Goal: Register for event/course: Register for event/course

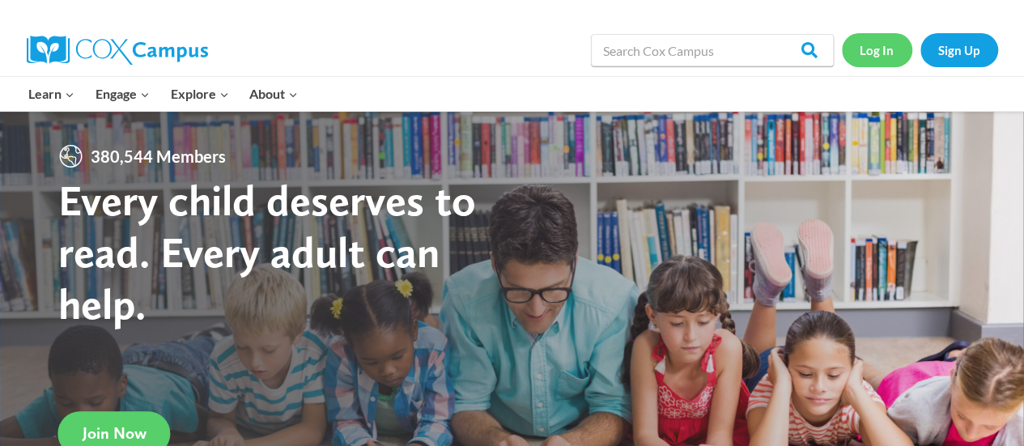
click at [885, 35] on link "Log In" at bounding box center [877, 49] width 70 height 33
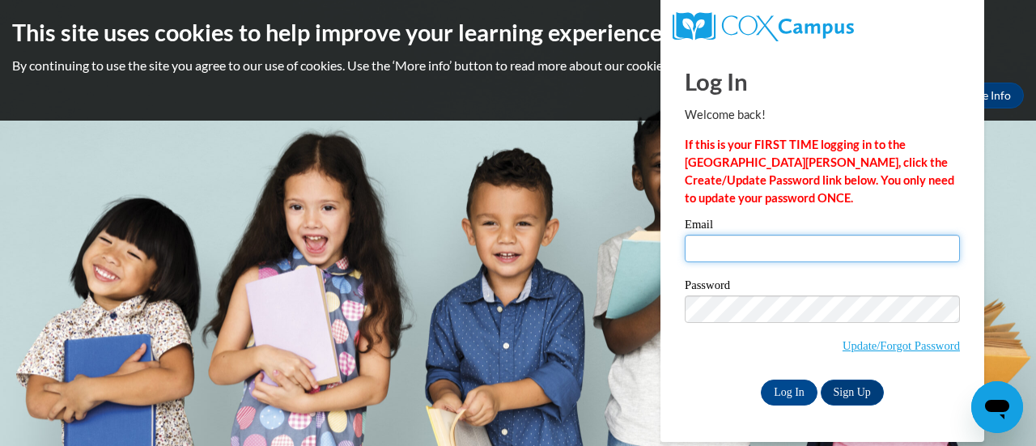
click at [731, 260] on input "Email" at bounding box center [822, 249] width 275 height 28
type input "carrie.bertram@rusd.org"
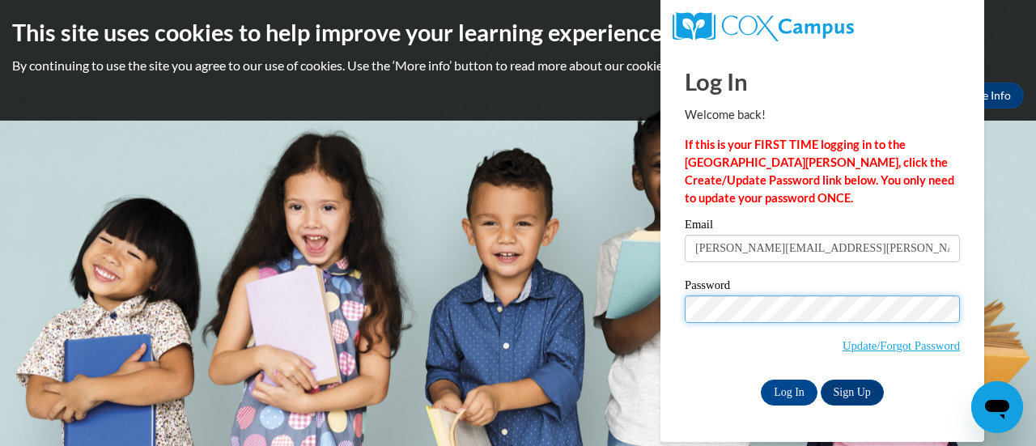
click at [761, 380] on input "Log In" at bounding box center [789, 393] width 57 height 26
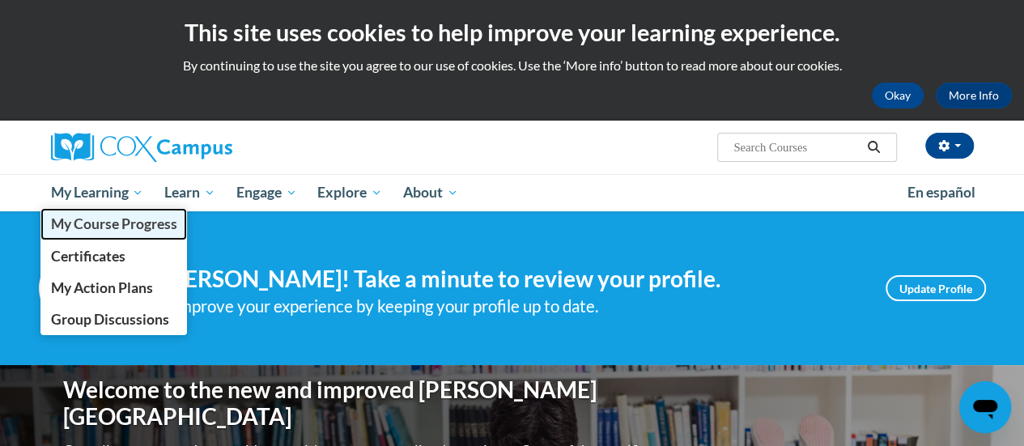
click at [119, 220] on span "My Course Progress" at bounding box center [113, 223] width 126 height 17
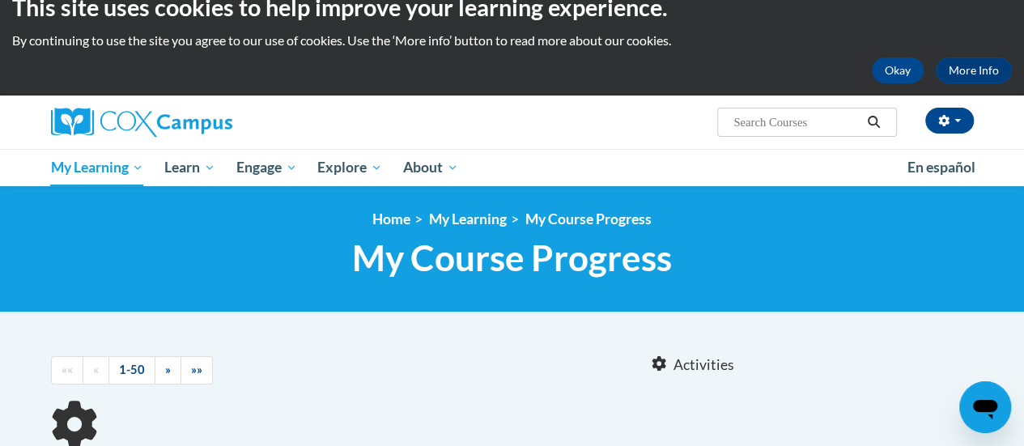
scroll to position [24, 0]
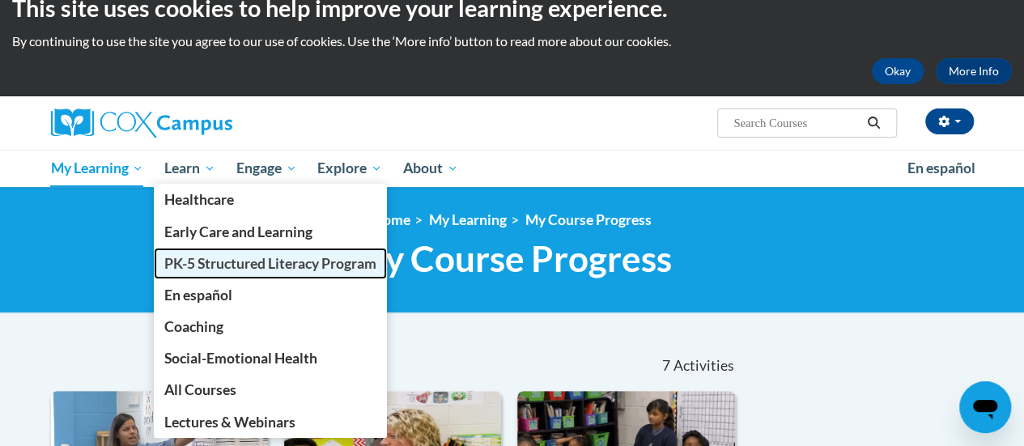
click at [197, 268] on span "PK-5 Structured Literacy Program" at bounding box center [270, 263] width 212 height 17
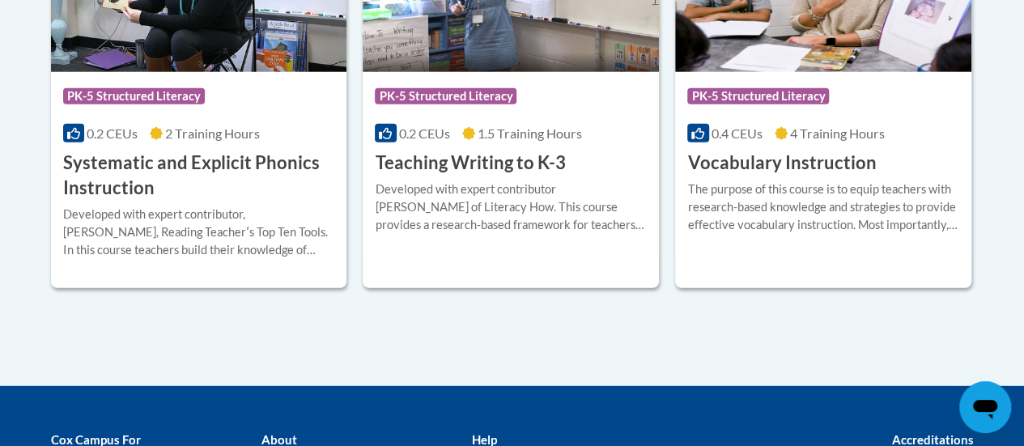
scroll to position [2071, 0]
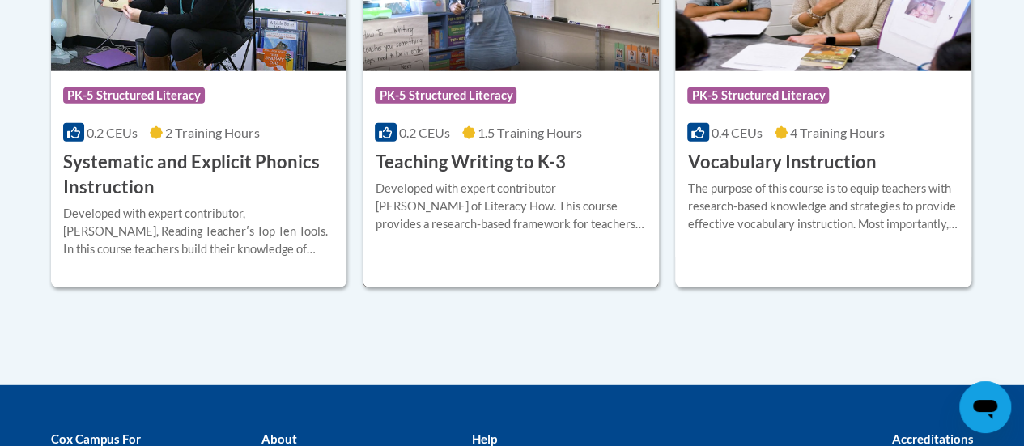
click at [507, 181] on div "Developed with expert contributor [PERSON_NAME] of Literacy How. This course pr…" at bounding box center [511, 206] width 272 height 53
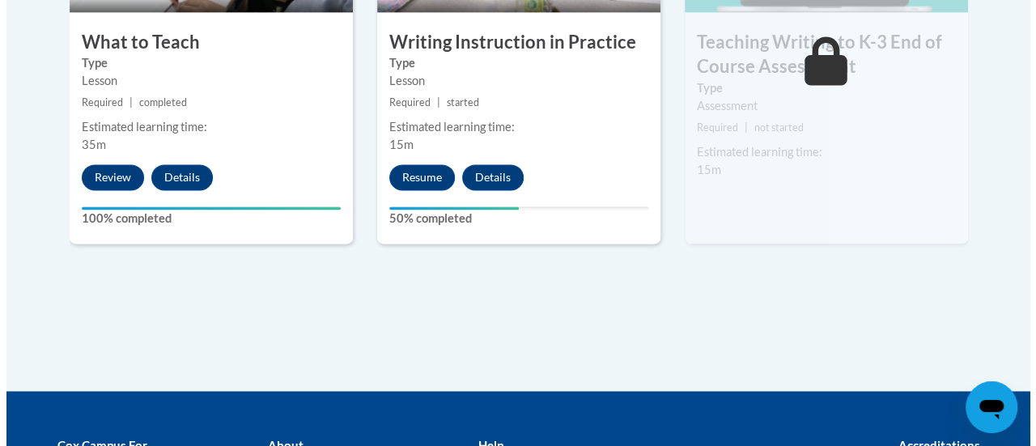
scroll to position [1141, 0]
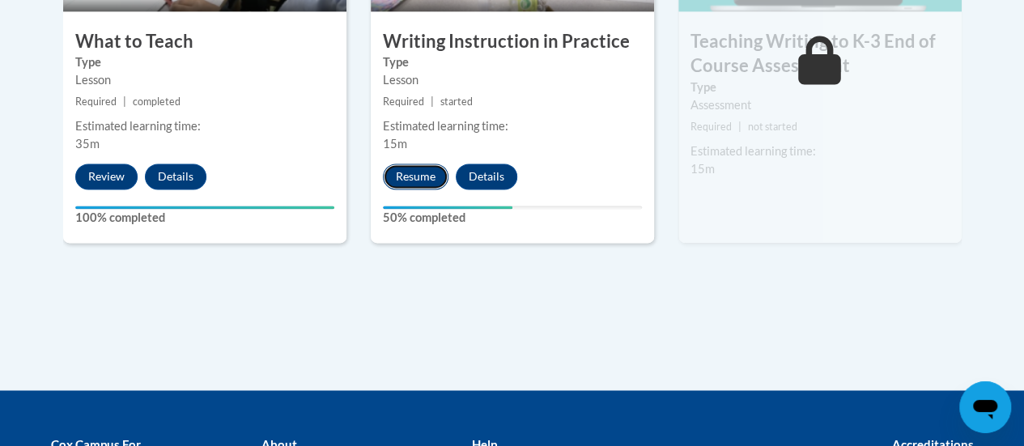
click at [421, 168] on button "Resume" at bounding box center [416, 176] width 66 height 26
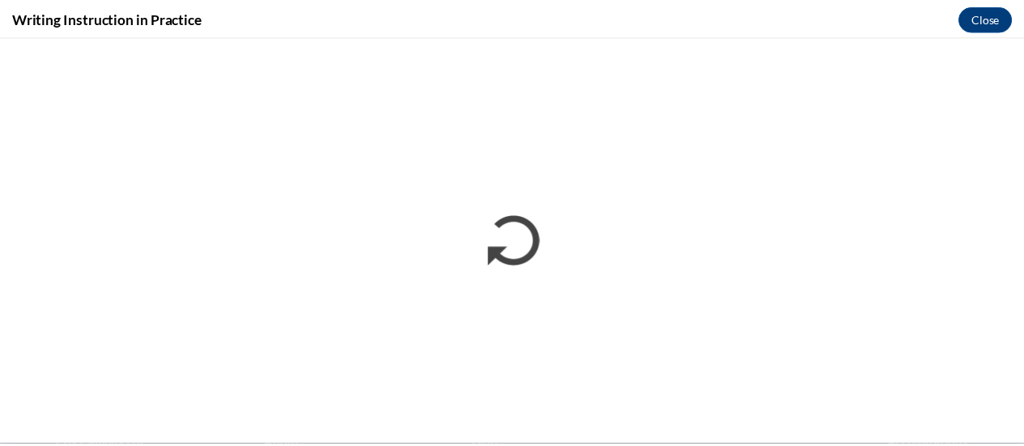
scroll to position [0, 0]
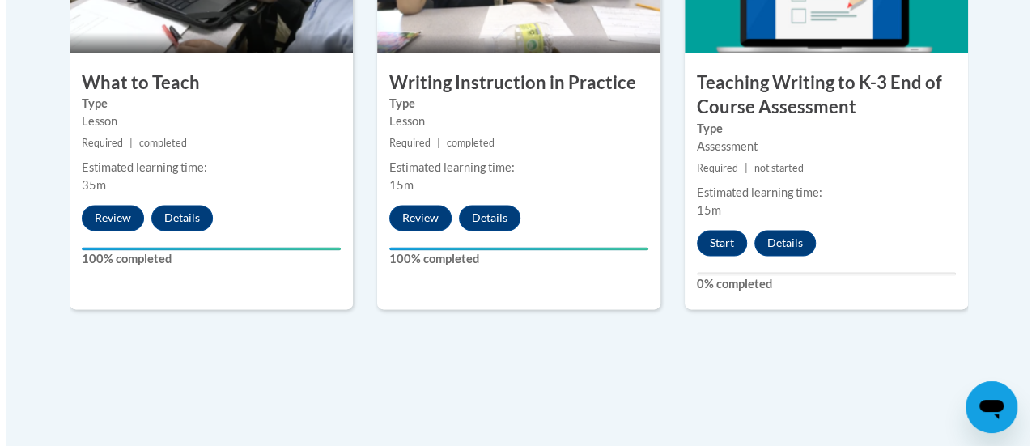
scroll to position [1100, 0]
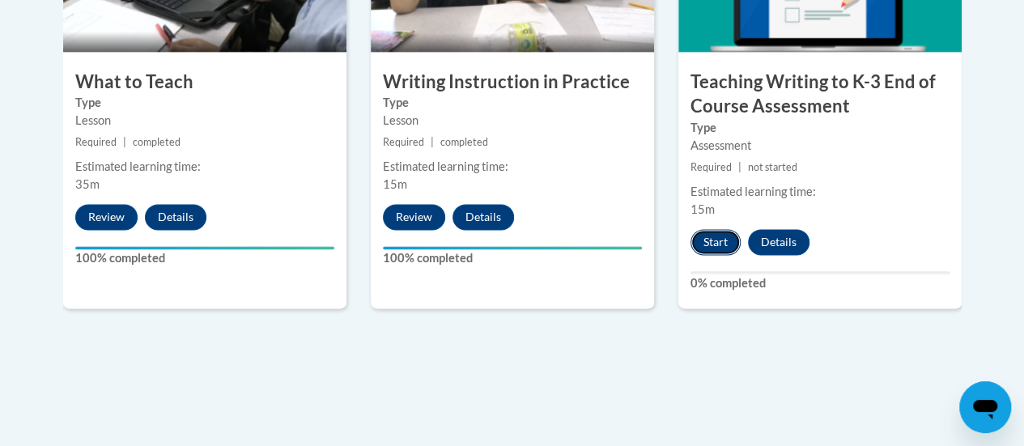
click at [718, 234] on button "Start" at bounding box center [715, 242] width 50 height 26
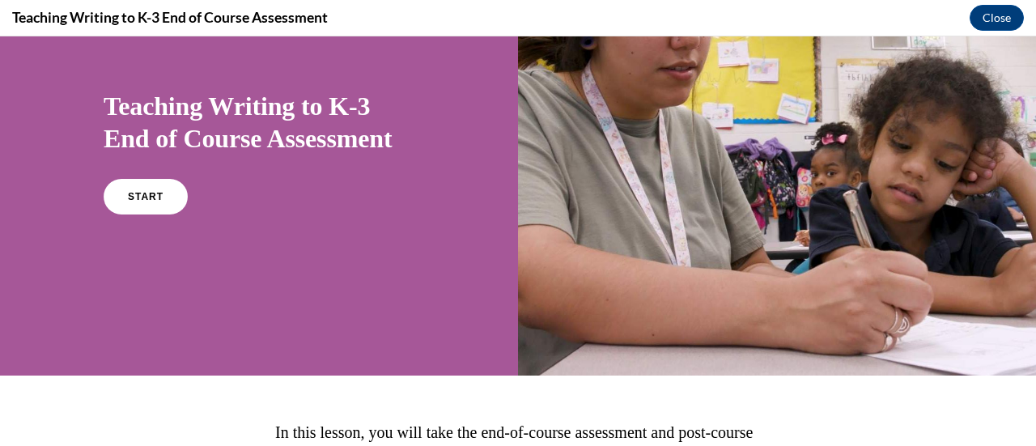
scroll to position [108, 0]
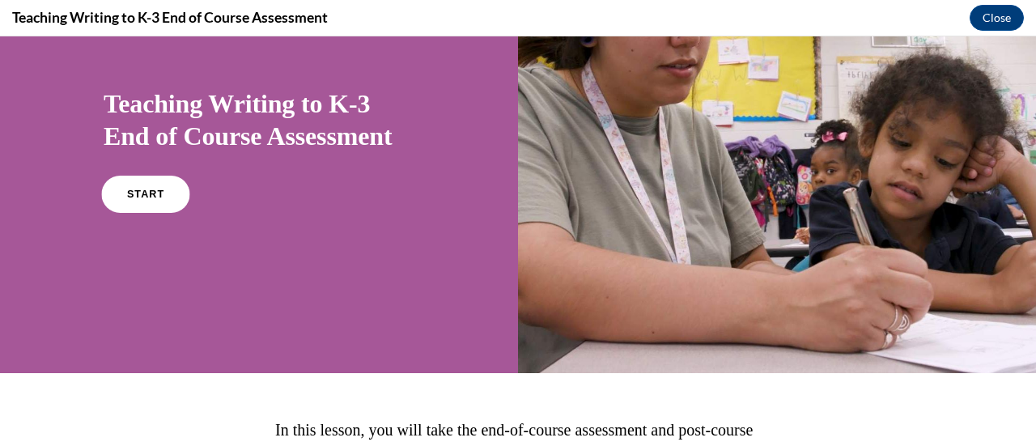
click at [146, 202] on link "START" at bounding box center [145, 194] width 88 height 37
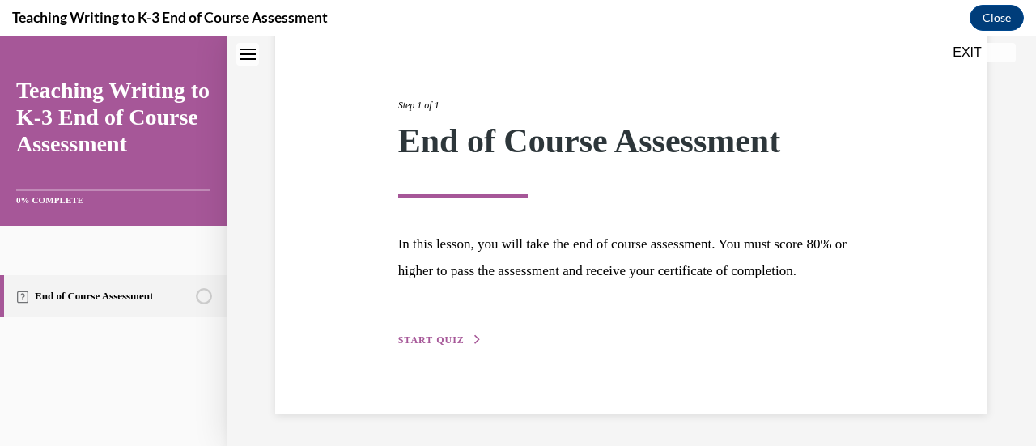
scroll to position [189, 0]
click at [422, 344] on span "START QUIZ" at bounding box center [431, 339] width 66 height 11
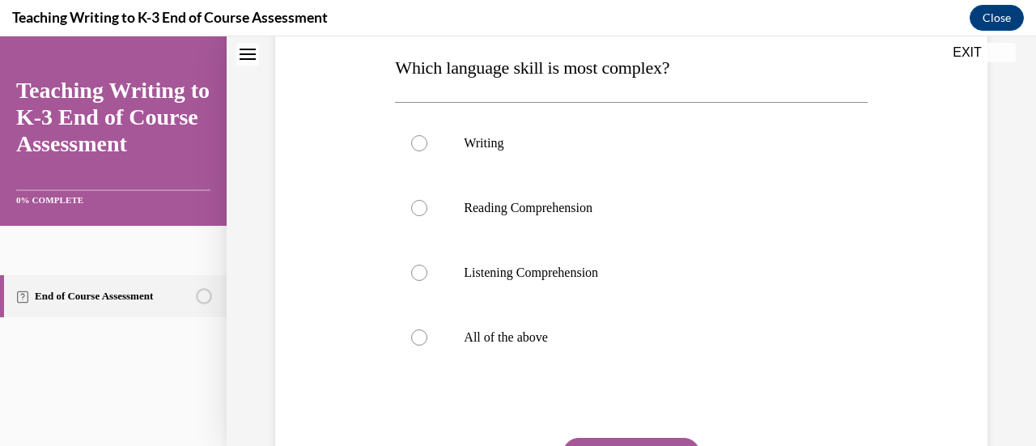
scroll to position [260, 0]
click at [417, 143] on div at bounding box center [419, 142] width 16 height 16
click at [417, 143] on input "Writing" at bounding box center [419, 142] width 16 height 16
radio input "true"
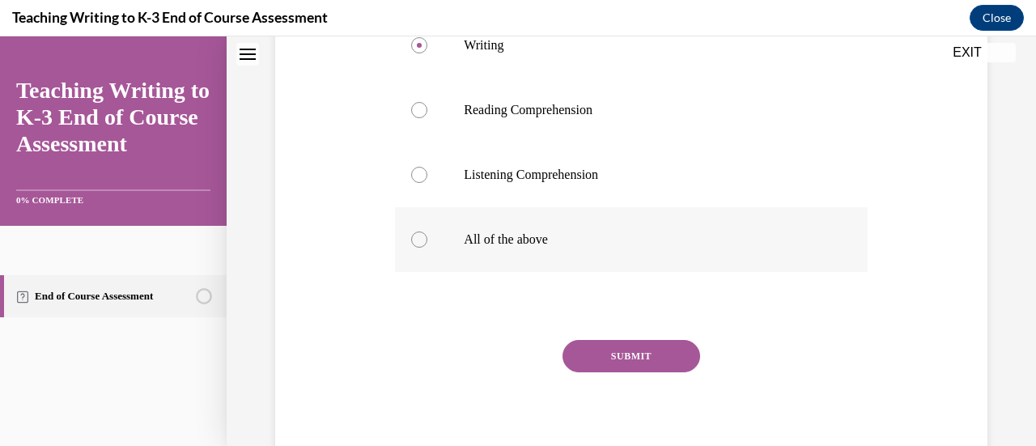
scroll to position [366, 0]
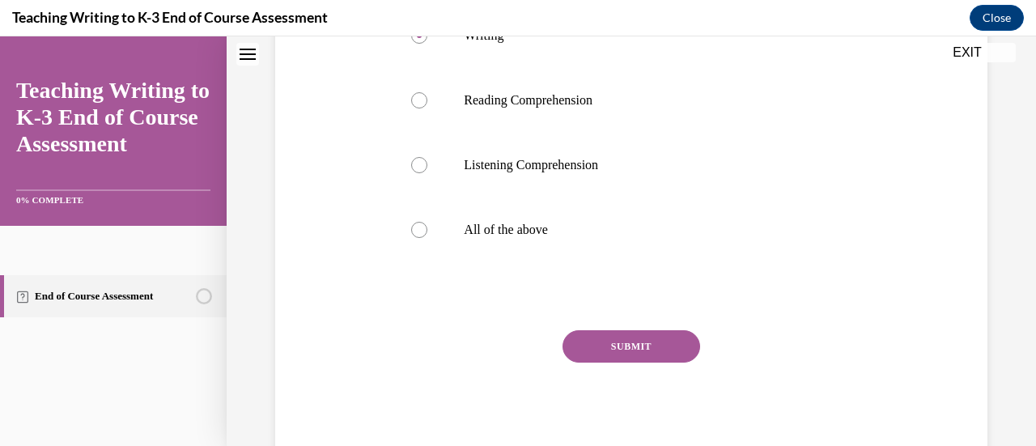
click at [616, 342] on button "SUBMIT" at bounding box center [631, 346] width 138 height 32
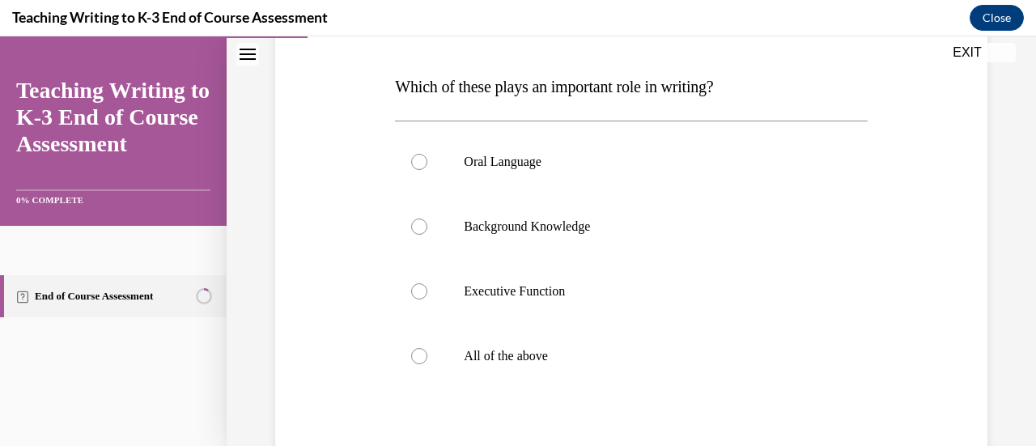
scroll to position [241, 0]
click at [411, 350] on div at bounding box center [419, 354] width 16 height 16
click at [411, 350] on input "All of the above" at bounding box center [419, 354] width 16 height 16
radio input "true"
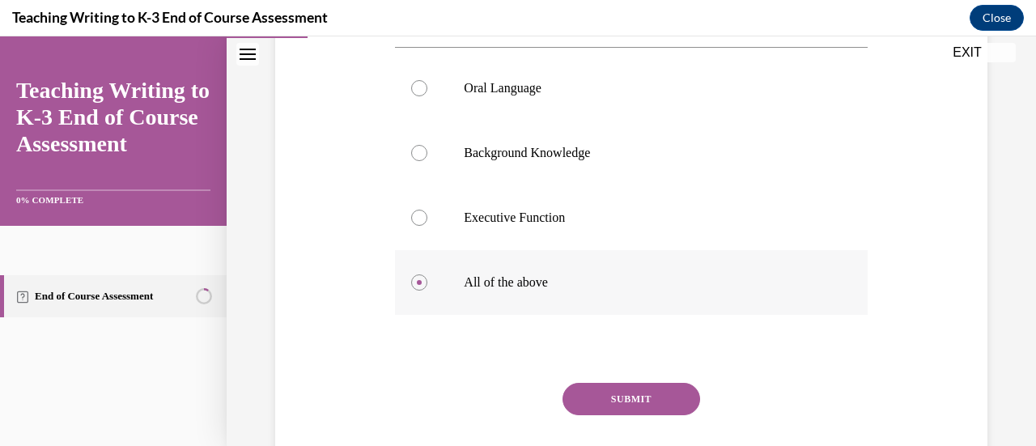
scroll to position [317, 0]
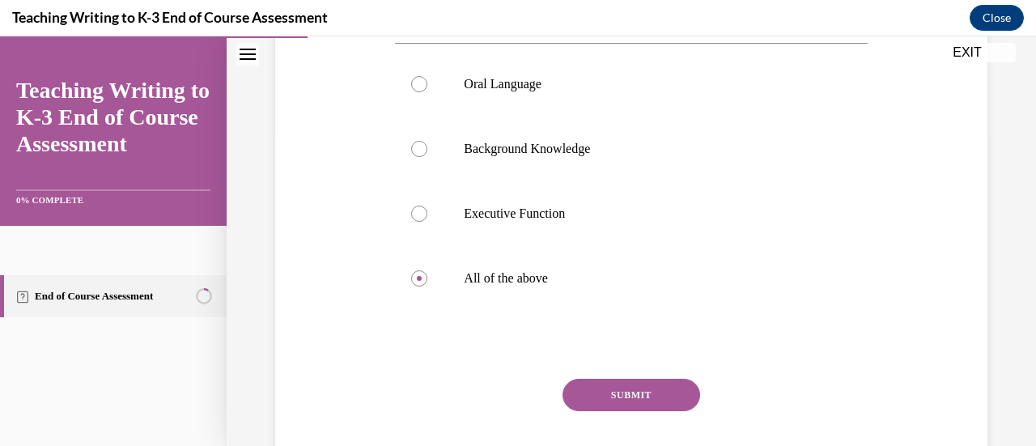
click at [630, 391] on button "SUBMIT" at bounding box center [631, 395] width 138 height 32
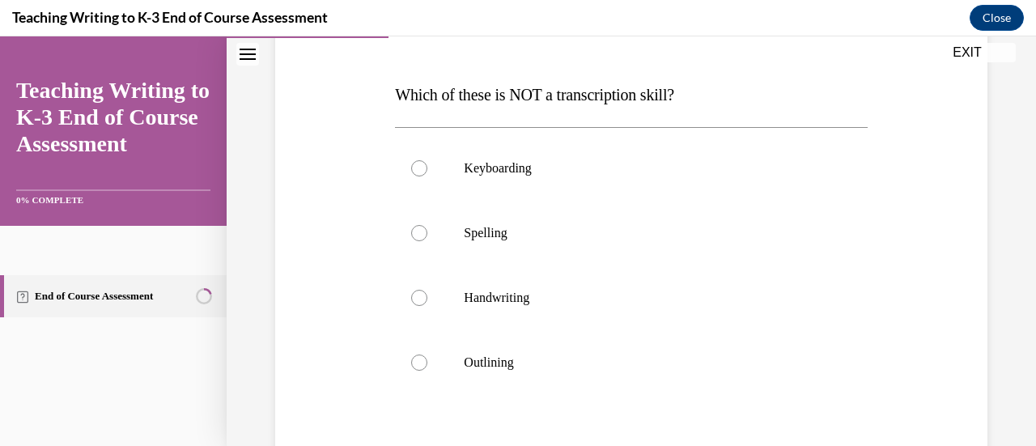
scroll to position [234, 0]
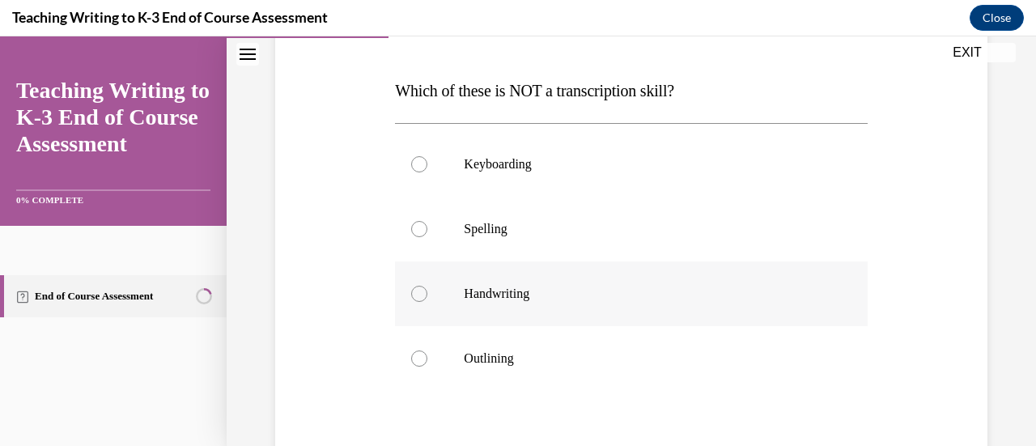
click at [413, 295] on div at bounding box center [419, 294] width 16 height 16
click at [413, 295] on input "Handwriting" at bounding box center [419, 294] width 16 height 16
radio input "true"
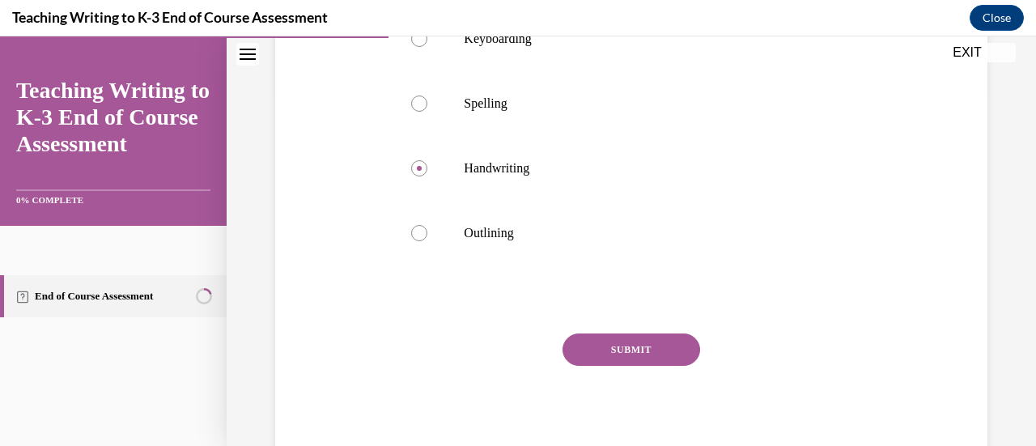
click at [613, 340] on button "SUBMIT" at bounding box center [631, 349] width 138 height 32
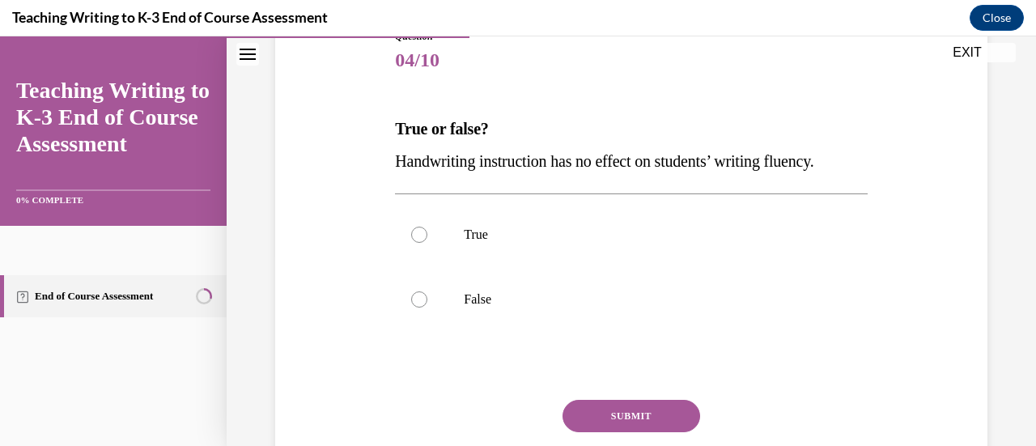
scroll to position [217, 0]
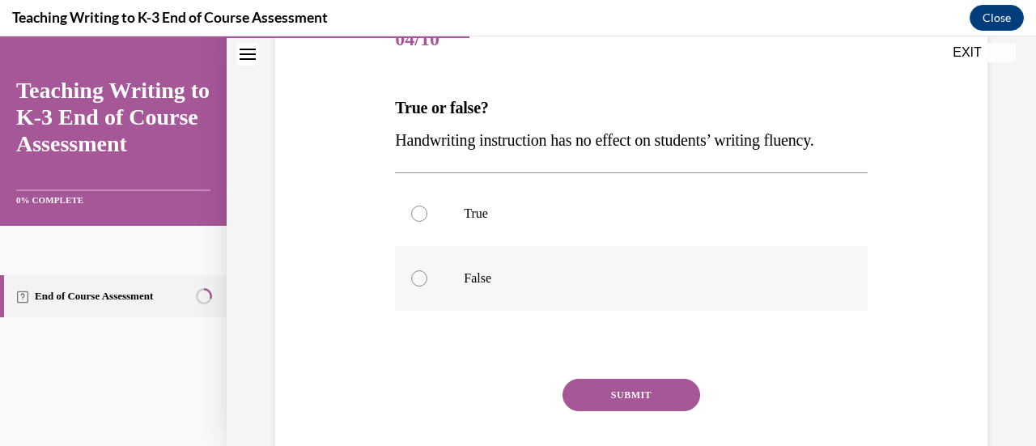
click at [421, 277] on div at bounding box center [419, 278] width 16 height 16
click at [421, 277] on input "False" at bounding box center [419, 278] width 16 height 16
radio input "true"
click at [631, 395] on button "SUBMIT" at bounding box center [631, 395] width 138 height 32
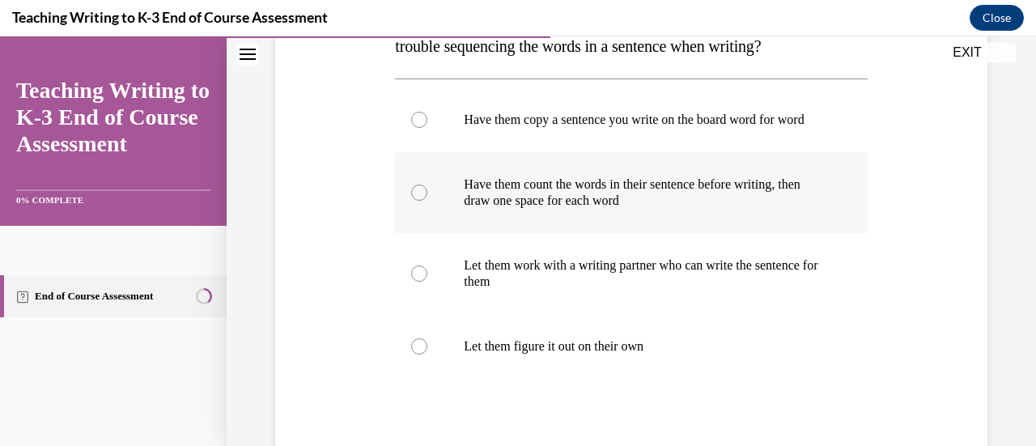
scroll to position [312, 0]
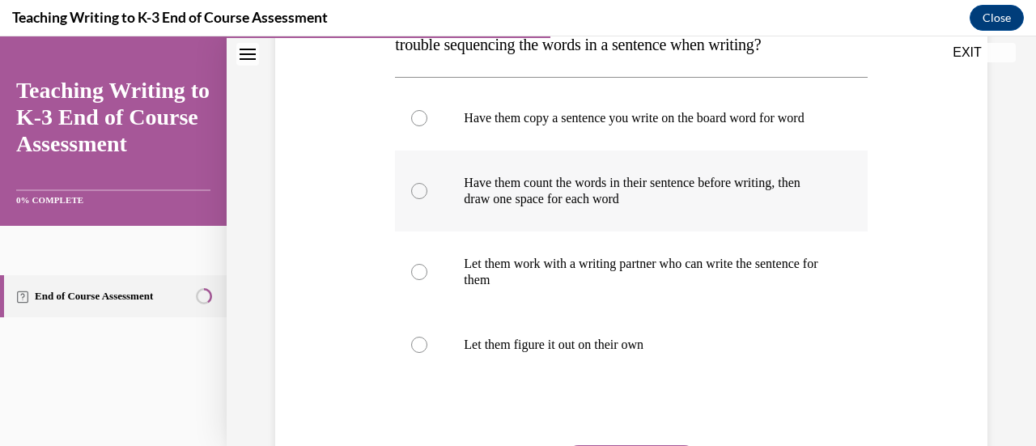
click at [418, 199] on div at bounding box center [419, 191] width 16 height 16
click at [418, 199] on input "Have them count the words in their sentence before writing, then draw one space…" at bounding box center [419, 191] width 16 height 16
radio input "true"
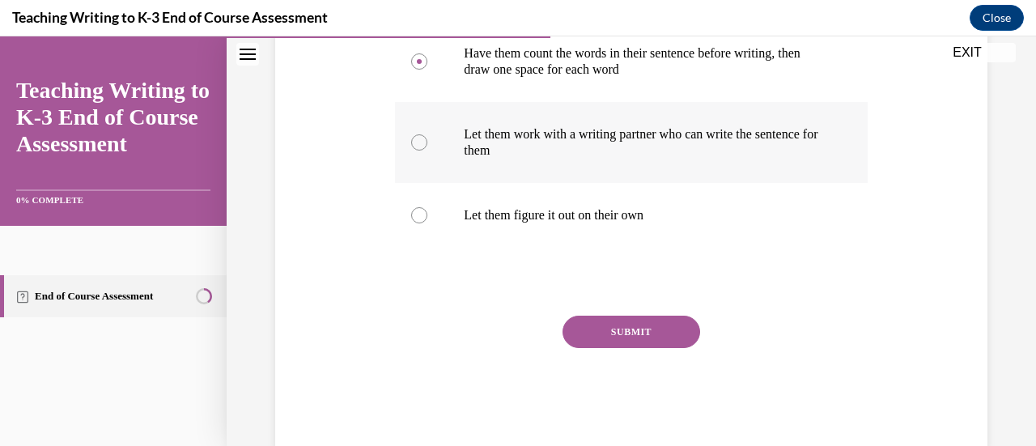
scroll to position [443, 0]
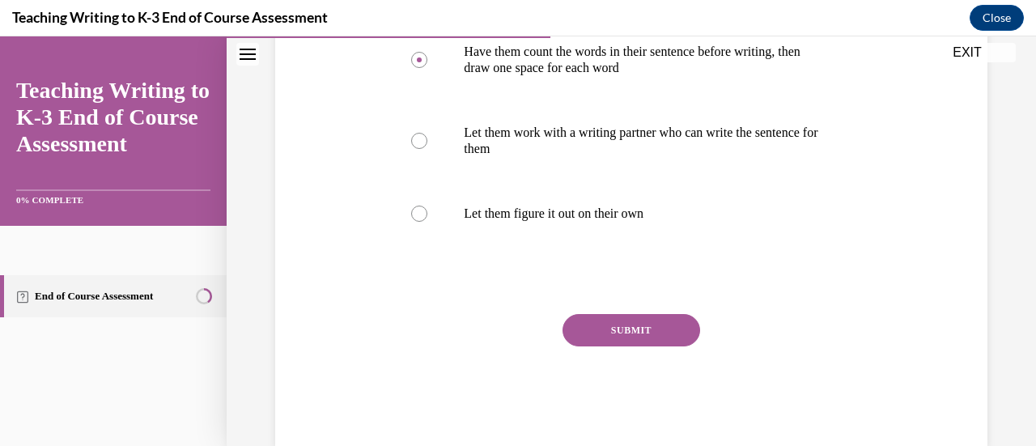
click at [647, 339] on button "SUBMIT" at bounding box center [631, 330] width 138 height 32
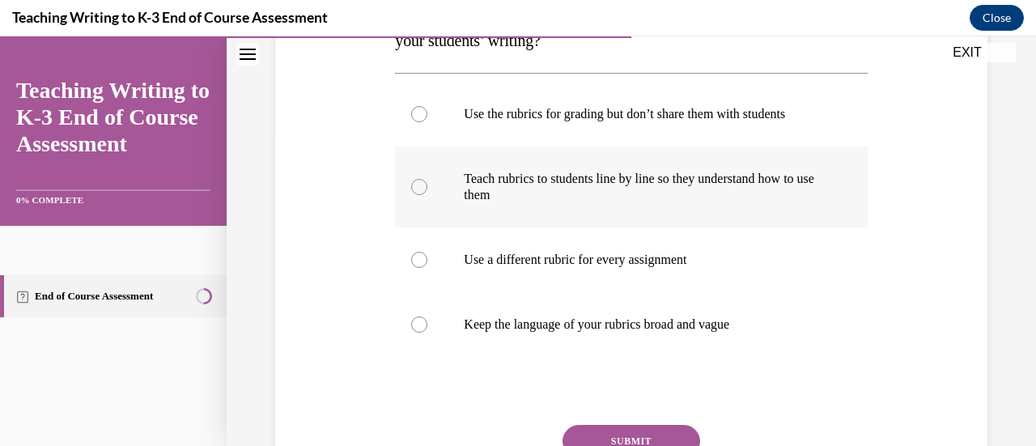
scroll to position [324, 0]
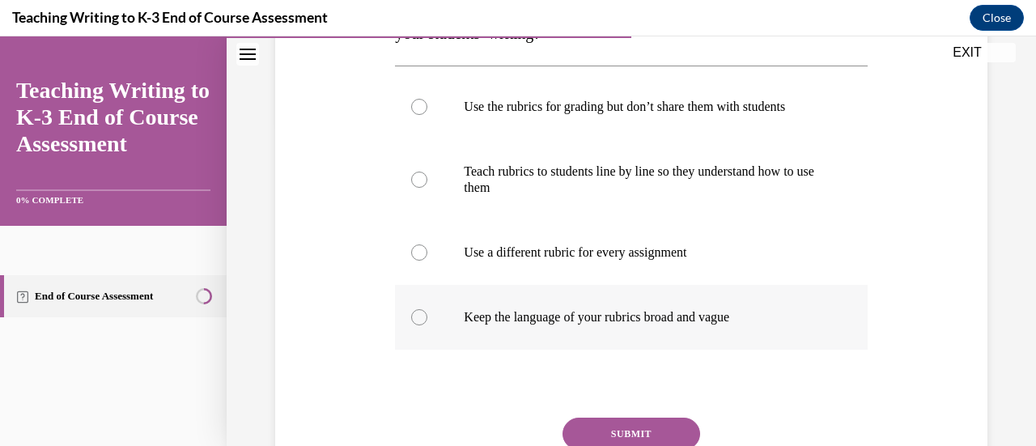
click at [414, 320] on div at bounding box center [419, 317] width 16 height 16
click at [414, 320] on input "Keep the language of your rubrics broad and vague" at bounding box center [419, 317] width 16 height 16
radio input "true"
click at [414, 320] on div at bounding box center [419, 317] width 16 height 16
click at [414, 320] on input "Keep the language of your rubrics broad and vague" at bounding box center [419, 317] width 16 height 16
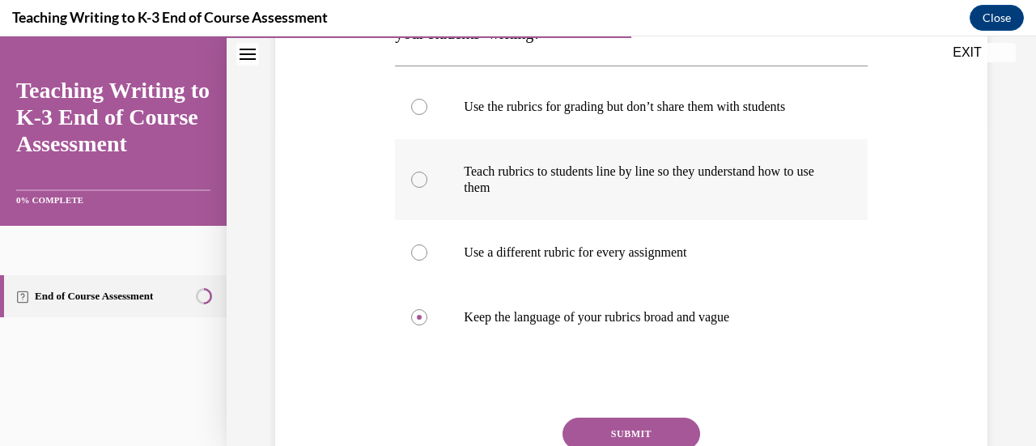
click at [416, 180] on div at bounding box center [419, 180] width 16 height 16
click at [416, 180] on input "Teach rubrics to students line by line so they understand how to use them" at bounding box center [419, 180] width 16 height 16
radio input "true"
click at [619, 429] on button "SUBMIT" at bounding box center [631, 434] width 138 height 32
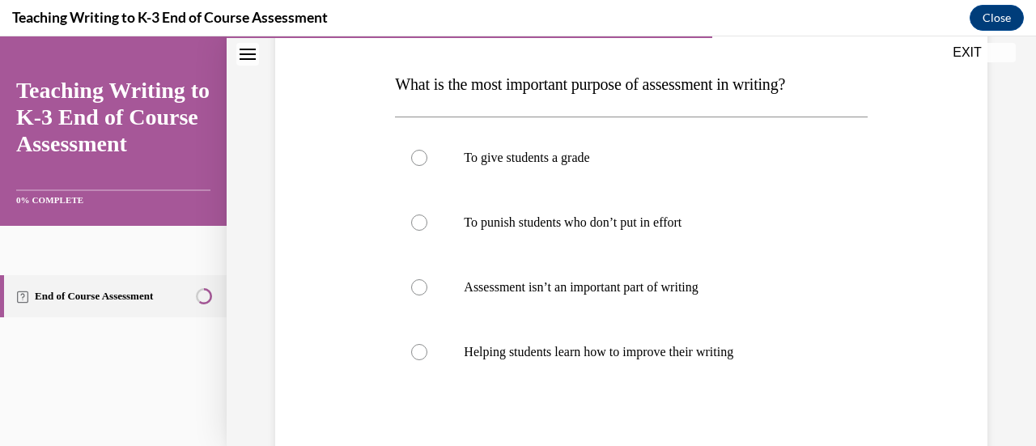
scroll to position [242, 0]
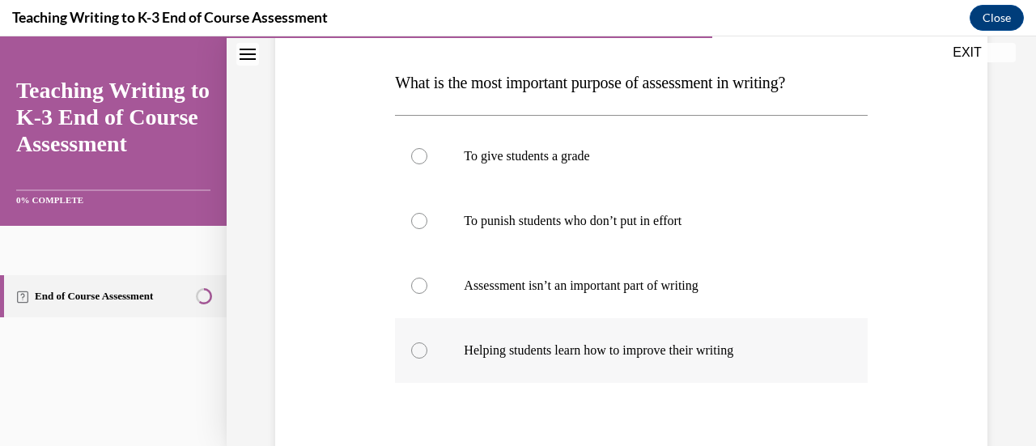
click at [419, 349] on div at bounding box center [419, 350] width 16 height 16
click at [419, 349] on input "Helping students learn how to improve their writing" at bounding box center [419, 350] width 16 height 16
radio input "true"
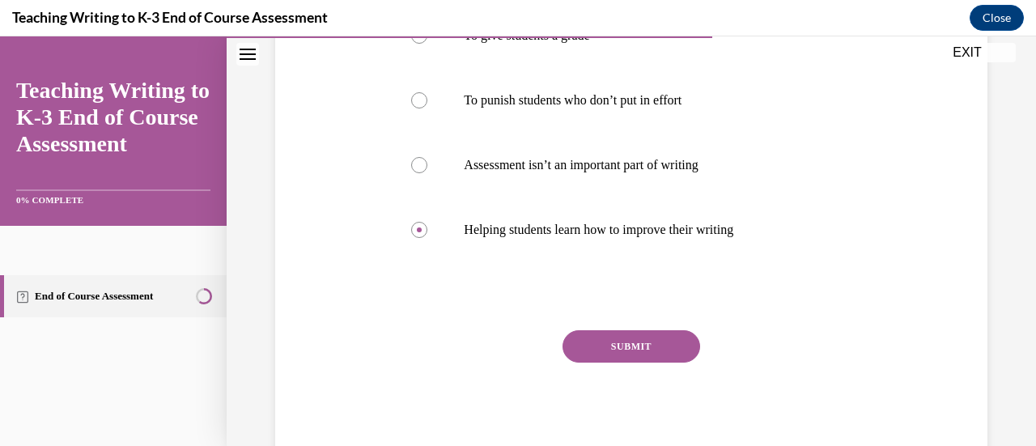
click at [599, 336] on button "SUBMIT" at bounding box center [631, 346] width 138 height 32
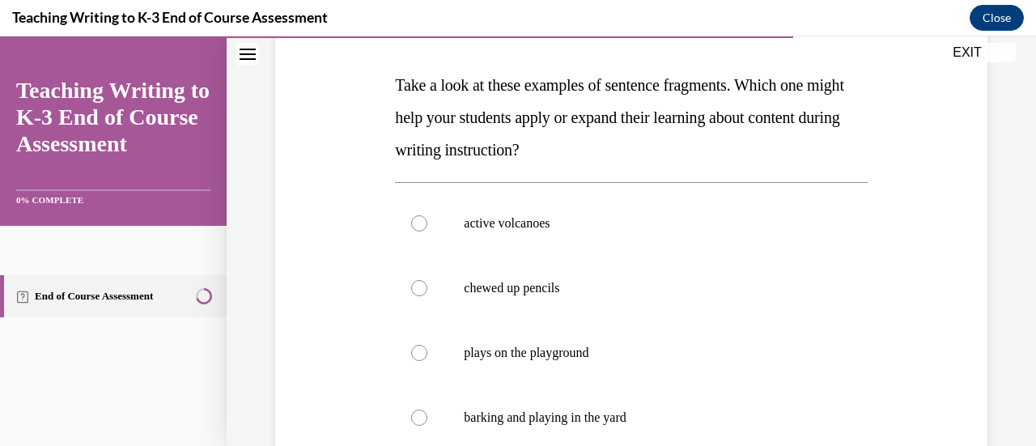
scroll to position [240, 0]
click at [414, 221] on div at bounding box center [419, 222] width 16 height 16
click at [414, 221] on input "active volcanoes" at bounding box center [419, 222] width 16 height 16
radio input "true"
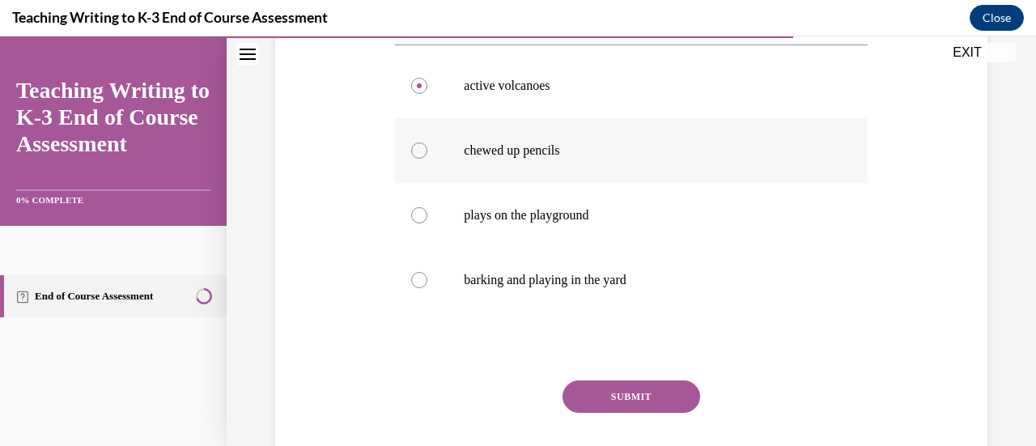
scroll to position [410, 0]
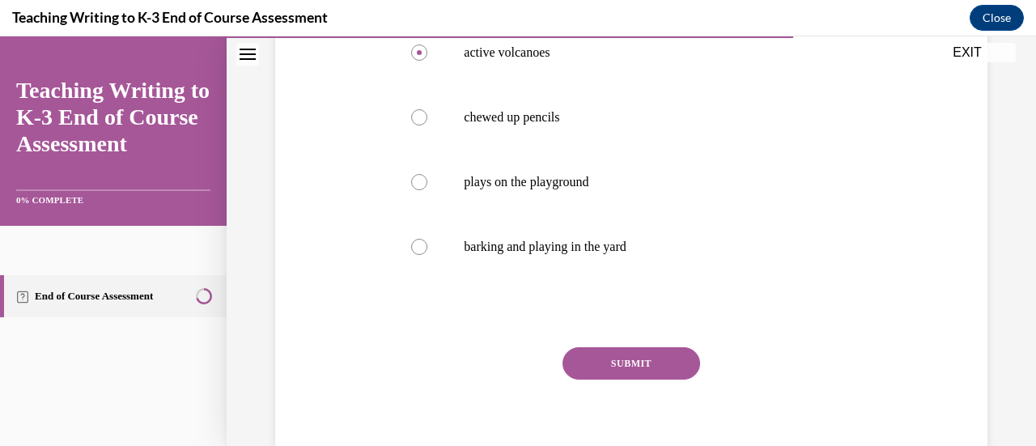
click at [647, 355] on button "SUBMIT" at bounding box center [631, 363] width 138 height 32
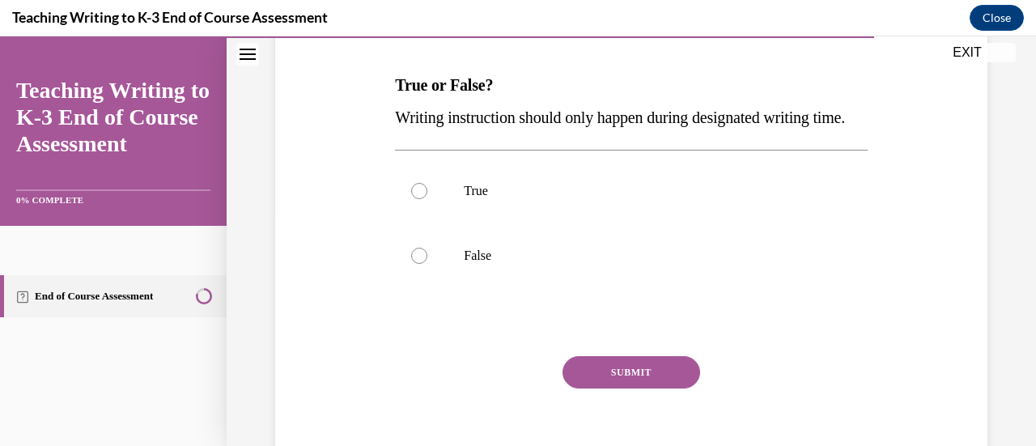
scroll to position [240, 0]
click at [422, 263] on div at bounding box center [419, 255] width 16 height 16
click at [422, 263] on input "False" at bounding box center [419, 255] width 16 height 16
radio input "true"
click at [639, 388] on button "SUBMIT" at bounding box center [631, 371] width 138 height 32
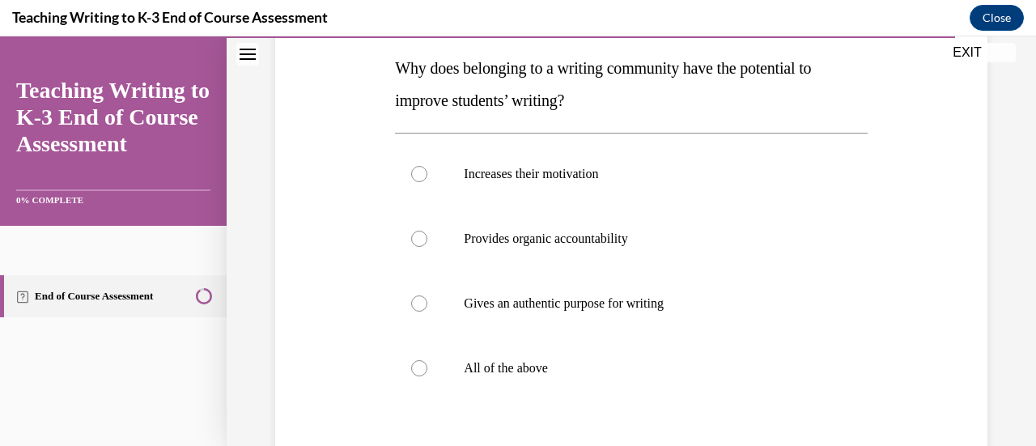
scroll to position [257, 0]
click at [417, 369] on div at bounding box center [419, 367] width 16 height 16
click at [417, 369] on input "All of the above" at bounding box center [419, 367] width 16 height 16
radio input "true"
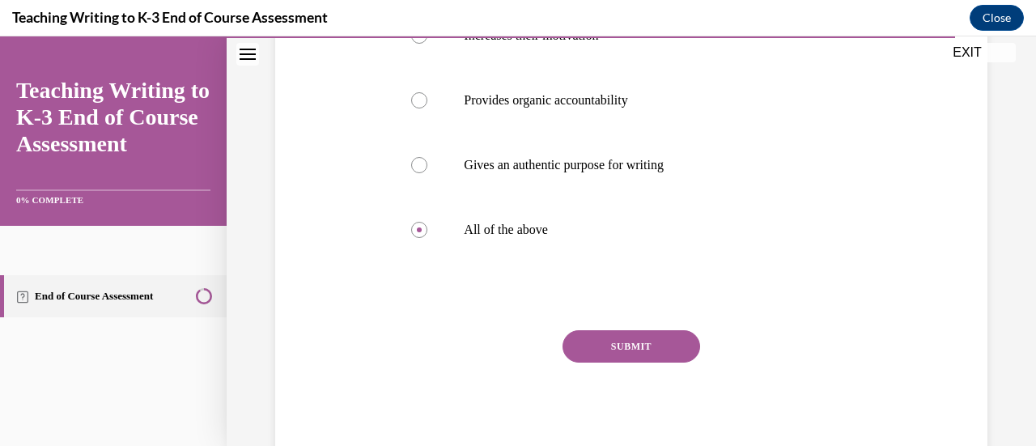
click at [634, 347] on button "SUBMIT" at bounding box center [631, 346] width 138 height 32
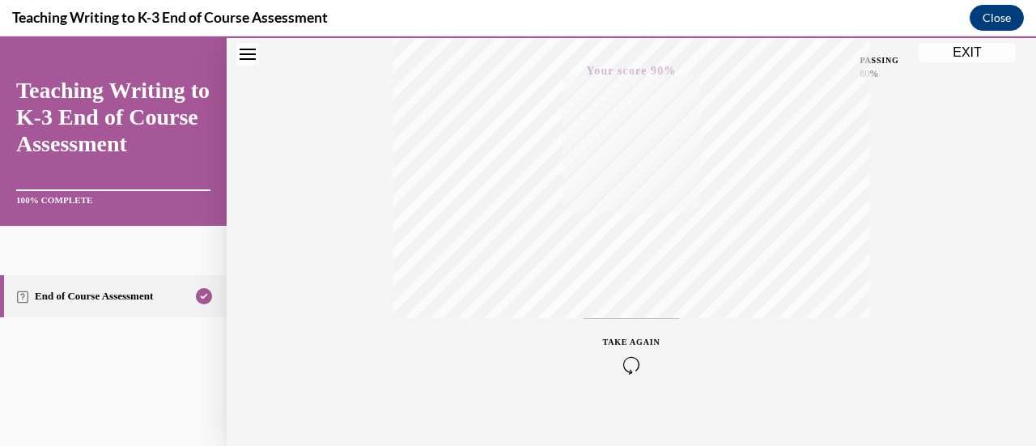
scroll to position [403, 0]
click at [972, 49] on button "EXIT" at bounding box center [966, 52] width 97 height 19
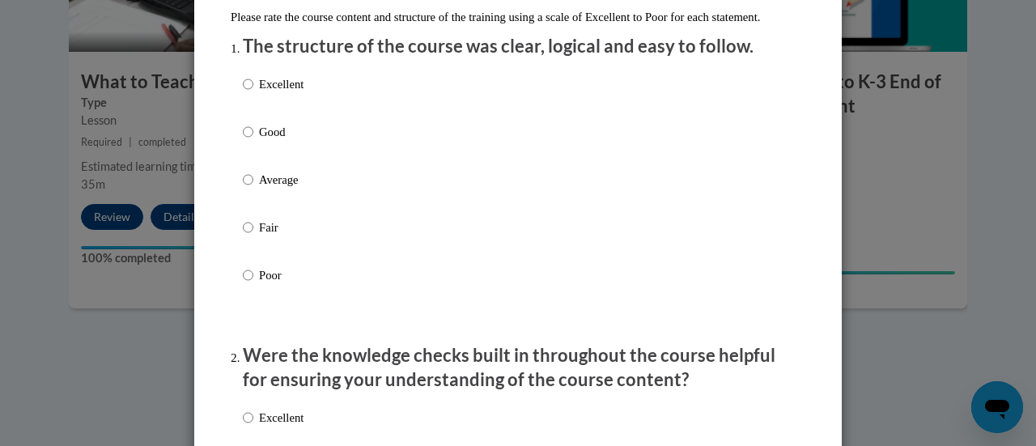
scroll to position [197, 0]
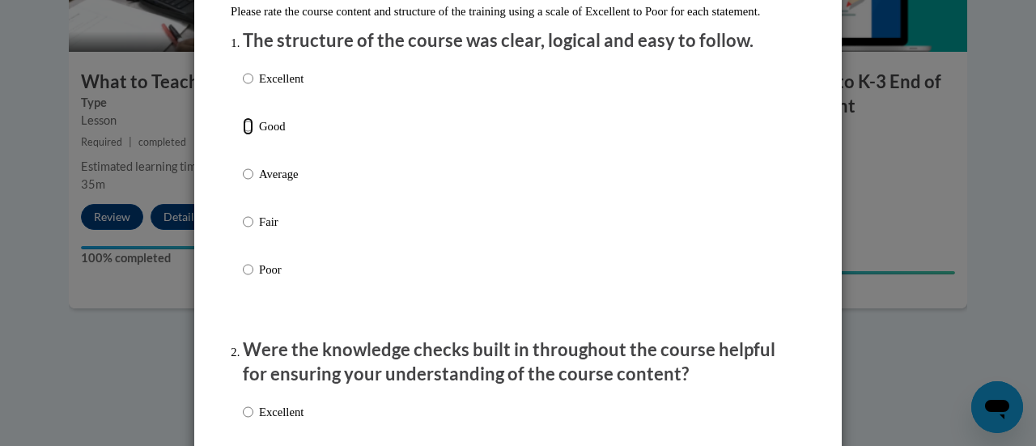
click at [243, 135] on input "Good" at bounding box center [248, 126] width 11 height 18
radio input "true"
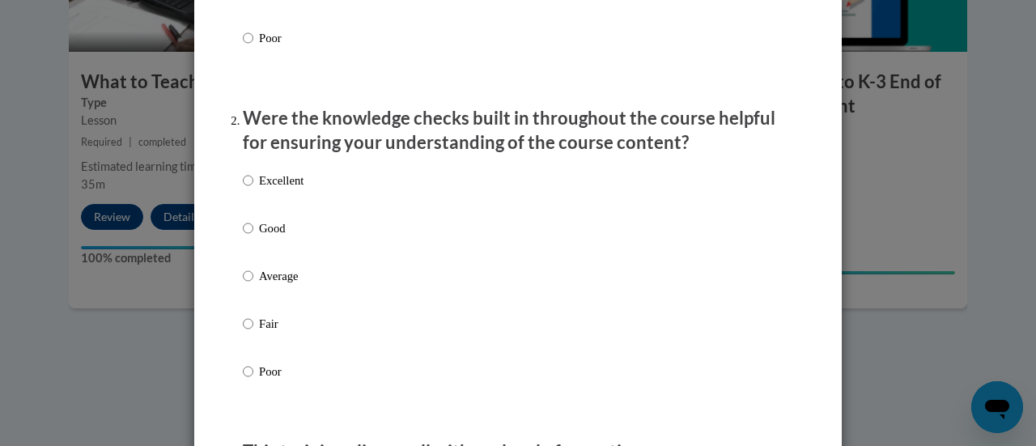
scroll to position [435, 0]
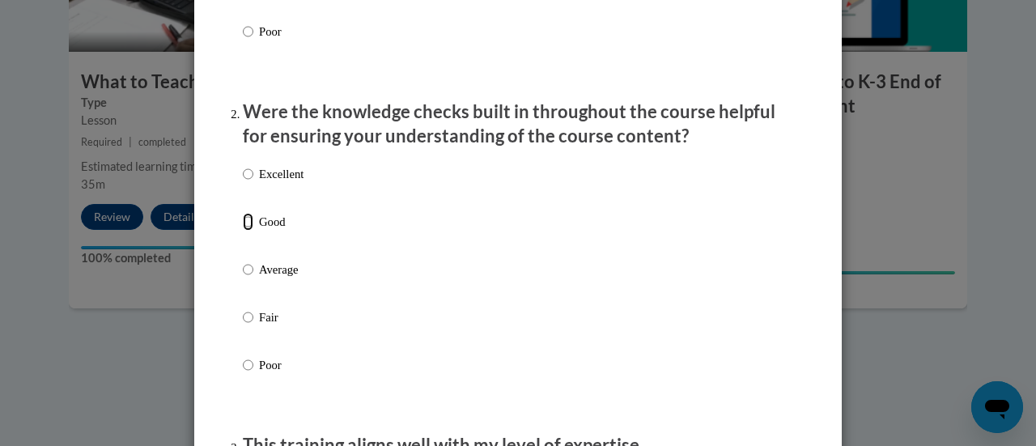
drag, startPoint x: 241, startPoint y: 240, endPoint x: 407, endPoint y: 266, distance: 168.0
click at [407, 266] on div "Excellent Good Average Fair Poor" at bounding box center [518, 289] width 550 height 264
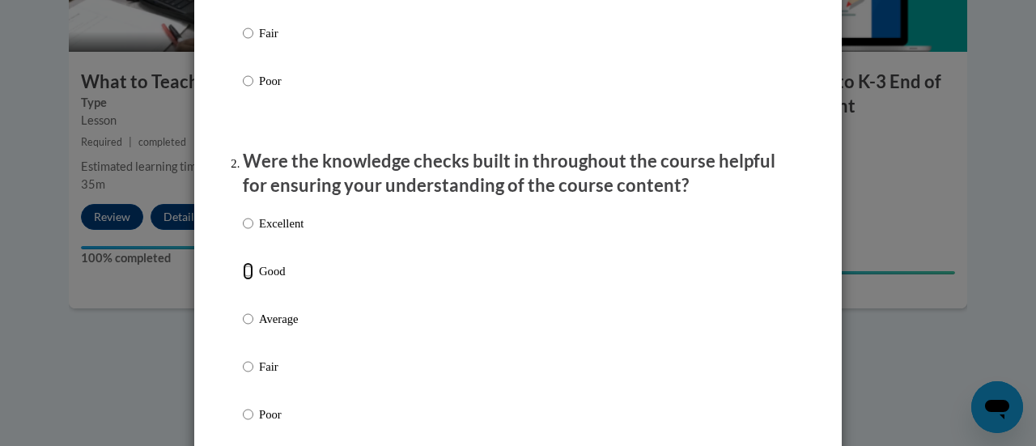
scroll to position [445, 0]
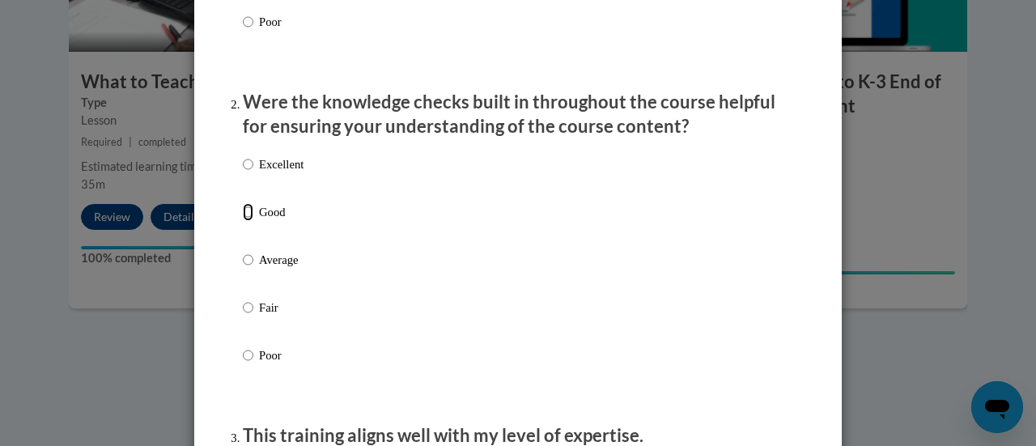
click at [243, 221] on input "Good" at bounding box center [248, 212] width 11 height 18
radio input "true"
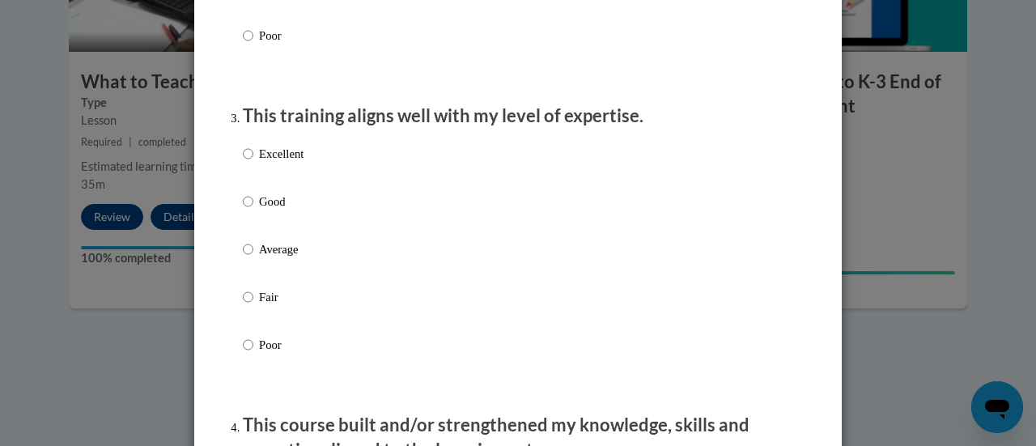
scroll to position [787, 0]
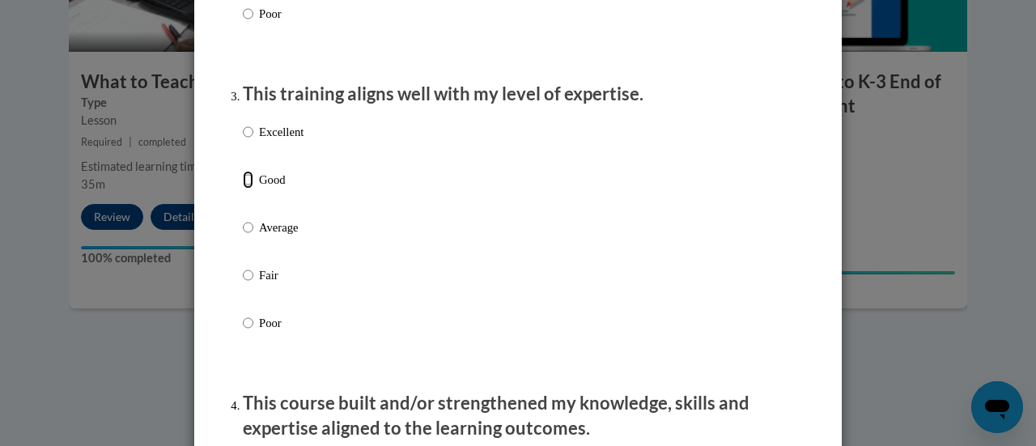
click at [243, 189] on input "Good" at bounding box center [248, 180] width 11 height 18
radio input "true"
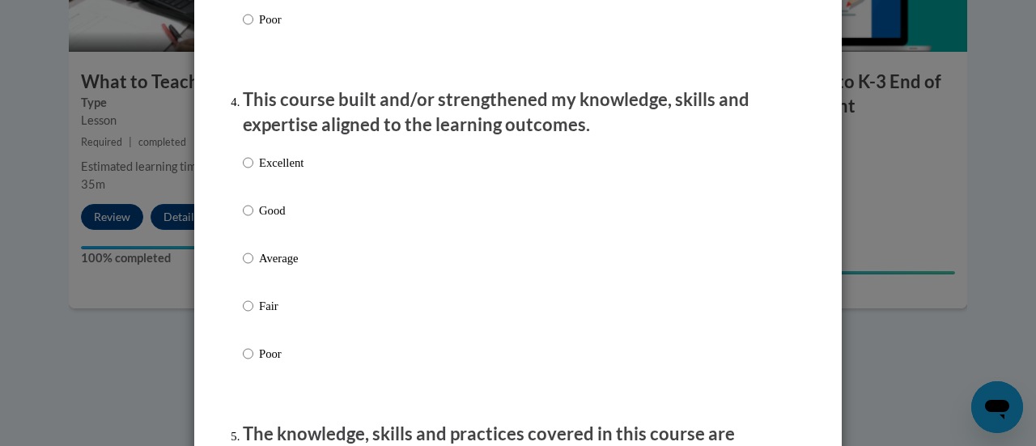
scroll to position [1092, 0]
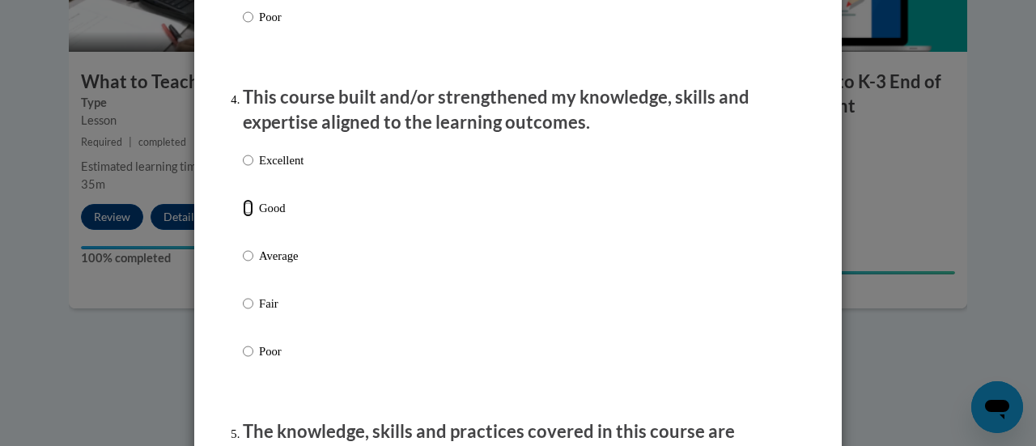
click at [243, 217] on input "Good" at bounding box center [248, 208] width 11 height 18
radio input "true"
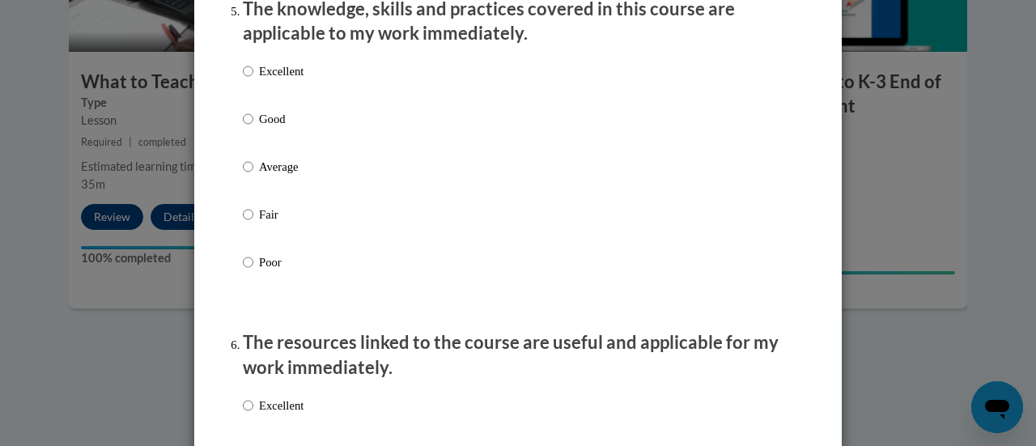
scroll to position [1516, 0]
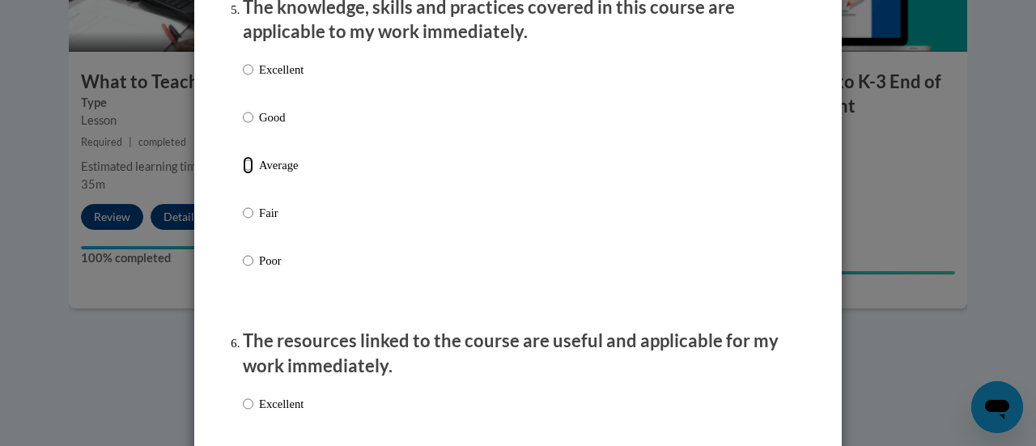
click at [243, 174] on input "Average" at bounding box center [248, 165] width 11 height 18
radio input "true"
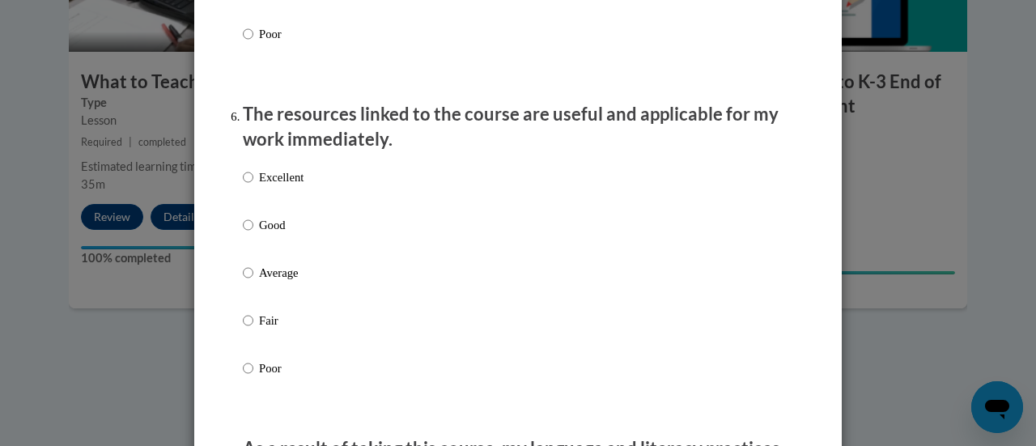
scroll to position [1764, 0]
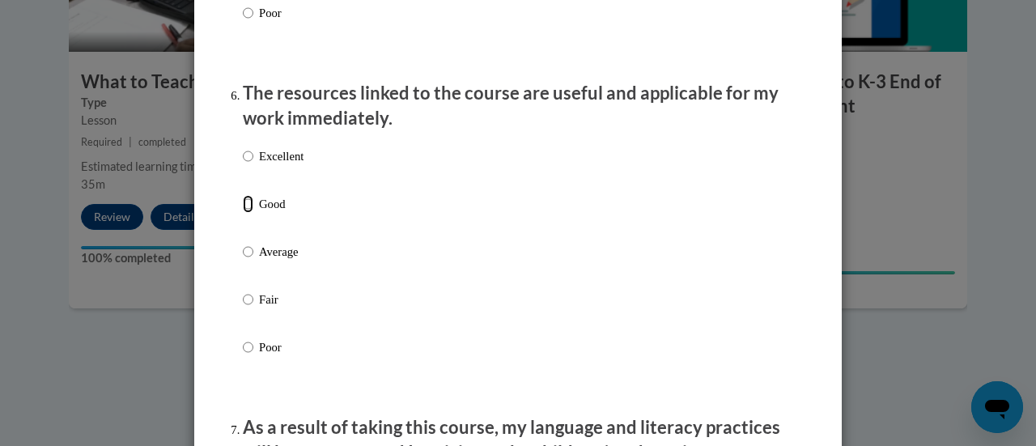
click at [244, 213] on input "Good" at bounding box center [248, 204] width 11 height 18
radio input "true"
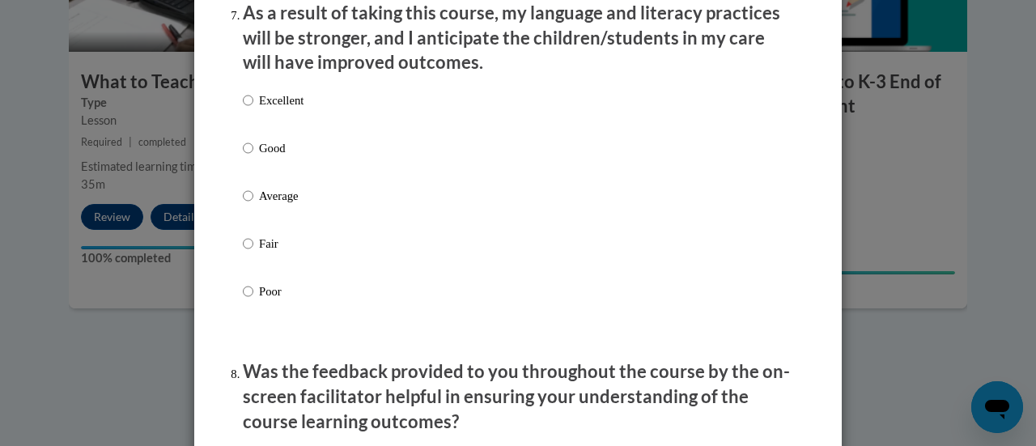
scroll to position [2179, 0]
click at [243, 156] on input "Good" at bounding box center [248, 147] width 11 height 18
radio input "true"
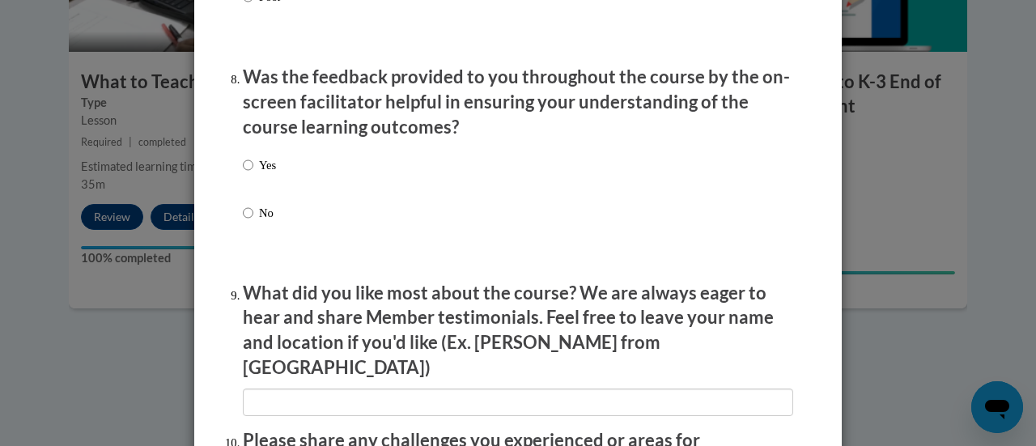
scroll to position [2474, 0]
click at [243, 173] on input "Yes" at bounding box center [248, 164] width 11 height 18
radio input "true"
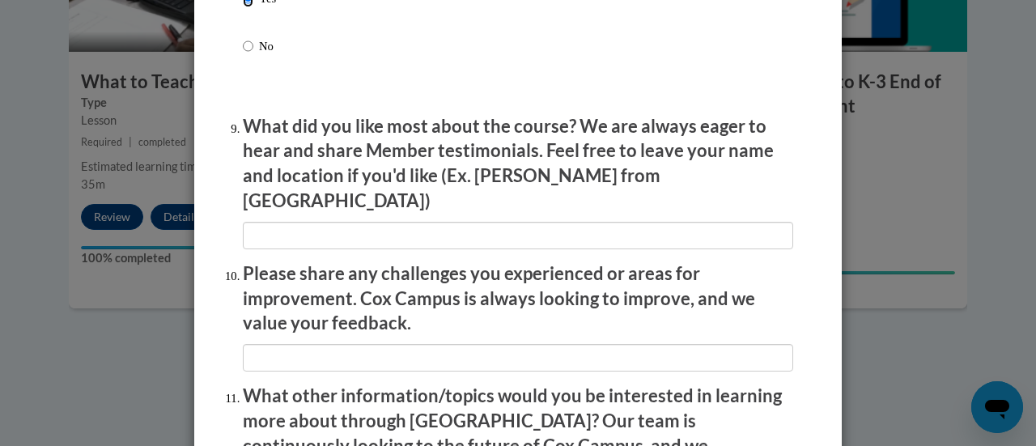
scroll to position [2640, 0]
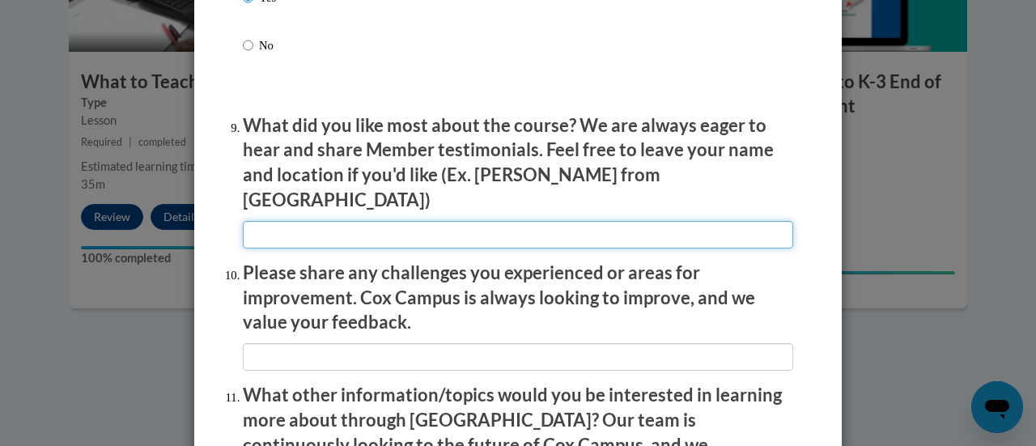
click at [288, 227] on input "textbox" at bounding box center [518, 235] width 550 height 28
type input "Easy to follow"
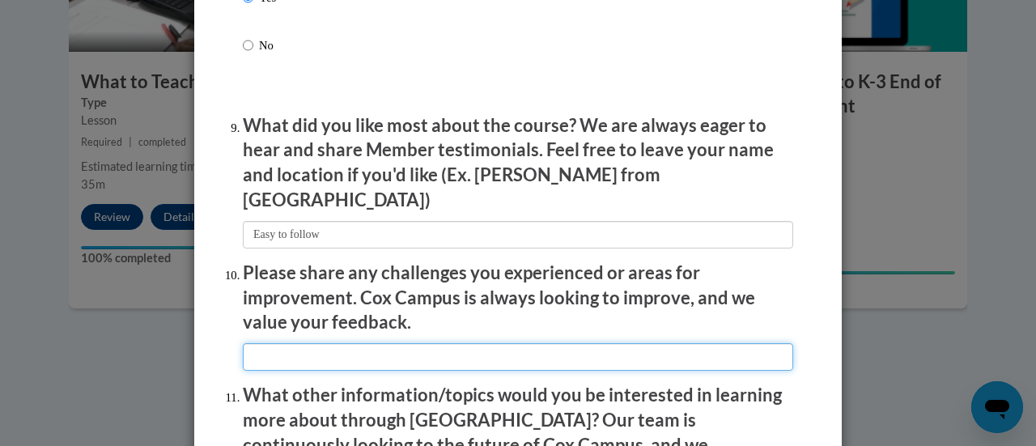
click at [285, 352] on input "textbox" at bounding box center [518, 357] width 550 height 28
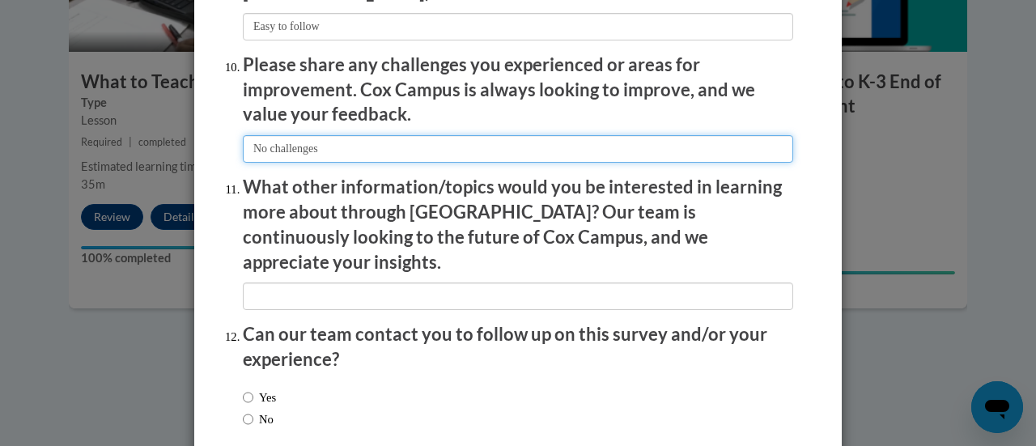
scroll to position [2849, 0]
type input "No challenges"
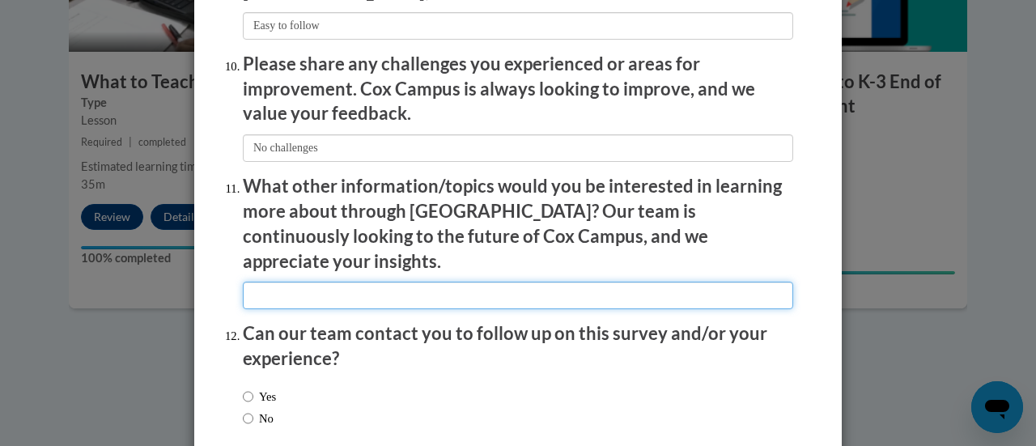
click at [288, 282] on input "textbox" at bounding box center [518, 296] width 550 height 28
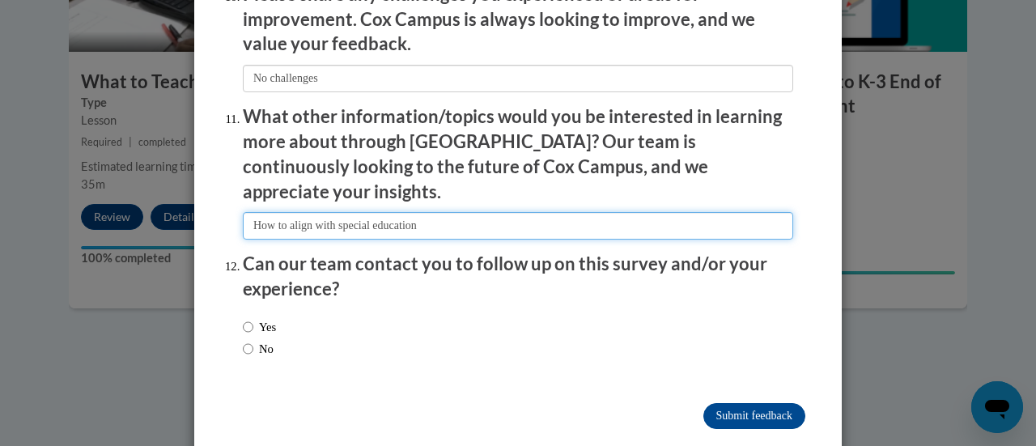
type input "How to align with special education"
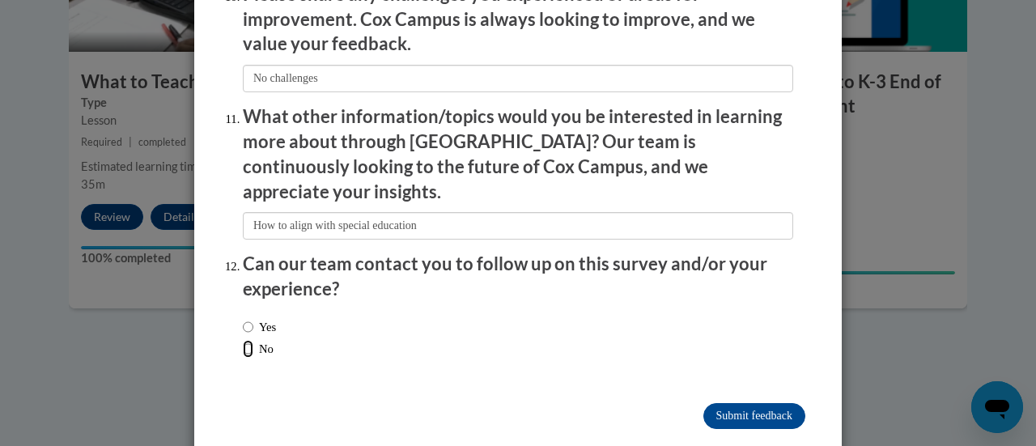
click at [243, 340] on input "No" at bounding box center [248, 349] width 11 height 18
radio input "true"
click at [742, 403] on input "Submit feedback" at bounding box center [754, 416] width 102 height 26
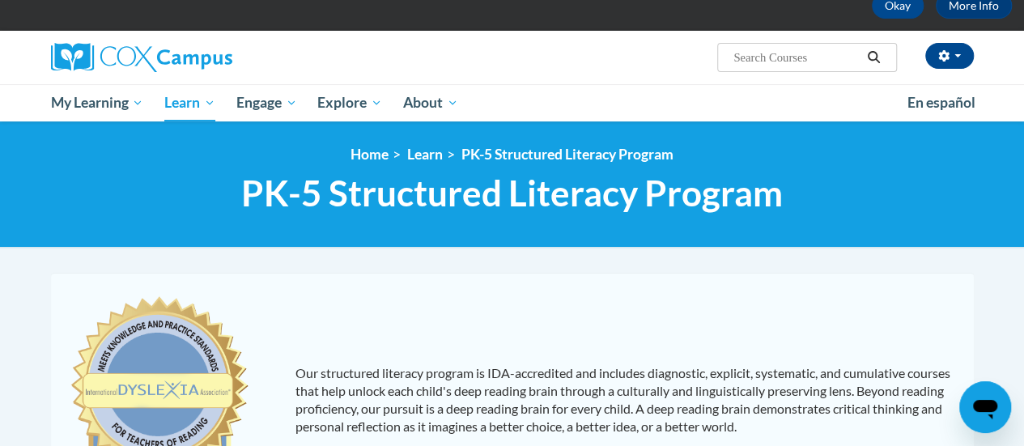
scroll to position [88, 0]
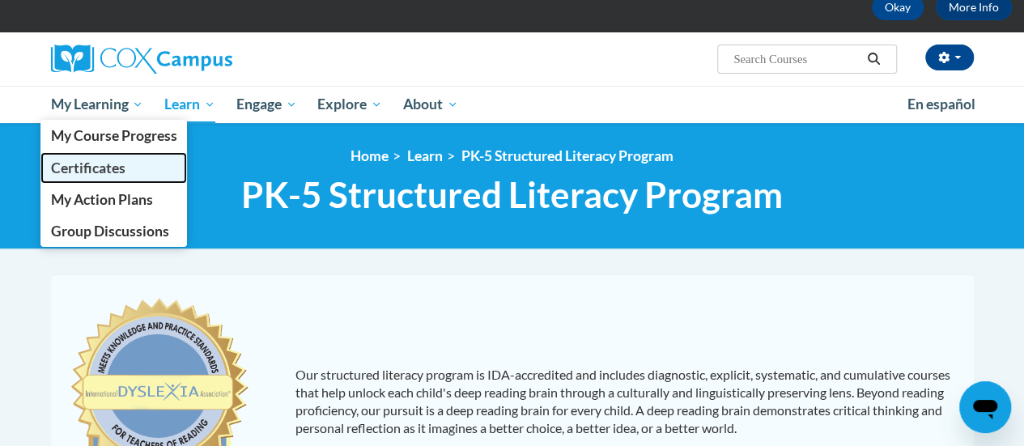
click at [106, 163] on span "Certificates" at bounding box center [87, 167] width 74 height 17
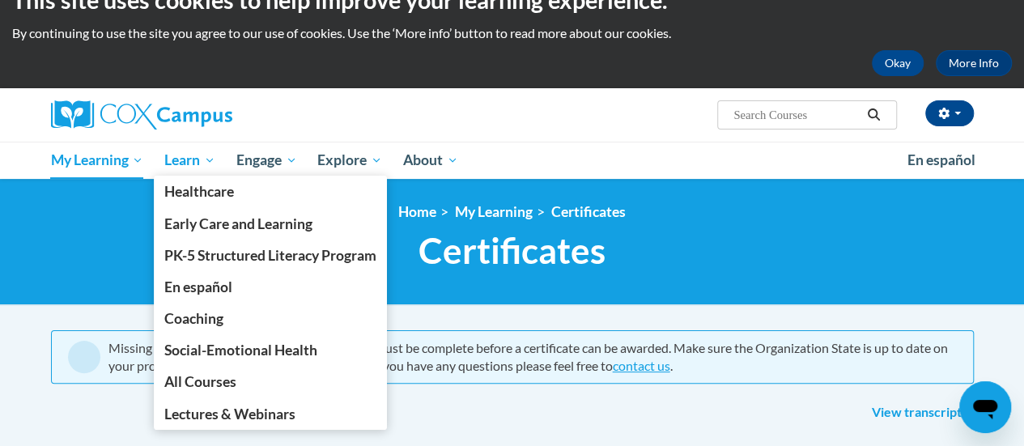
scroll to position [31, 0]
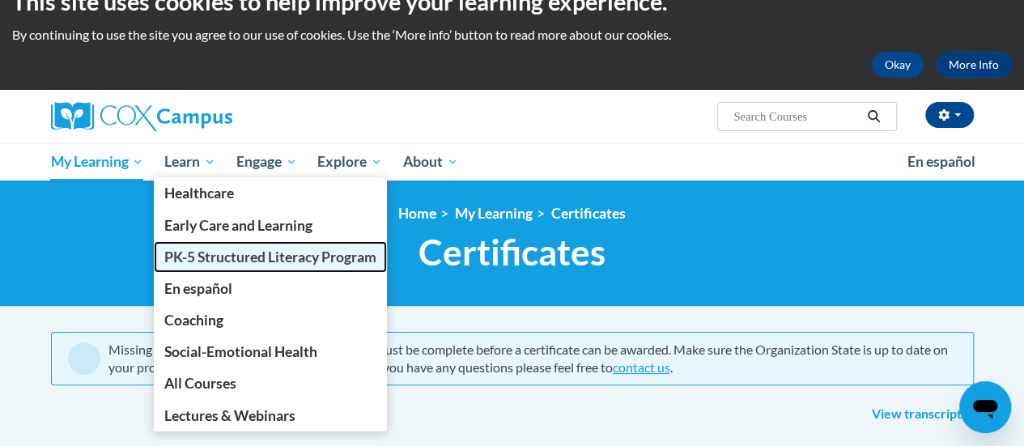
click at [221, 250] on span "PK-5 Structured Literacy Program" at bounding box center [270, 256] width 212 height 17
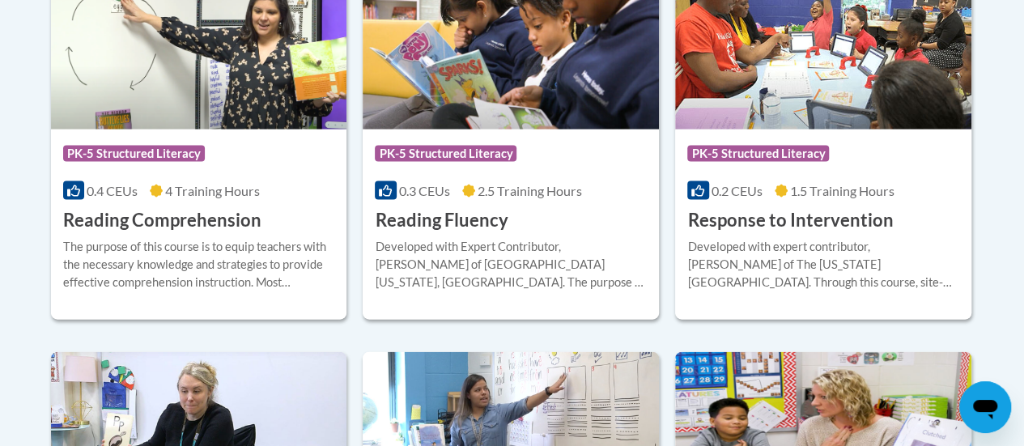
scroll to position [1627, 0]
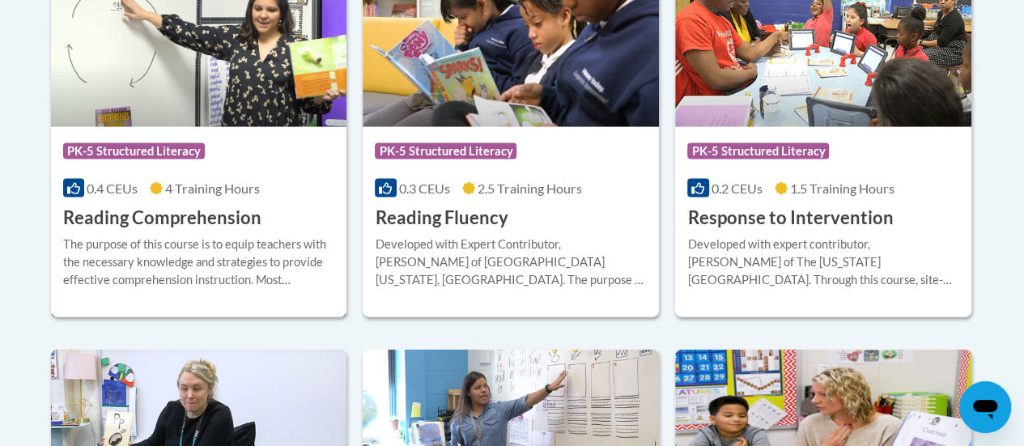
click at [223, 208] on h3 "Reading Comprehension" at bounding box center [162, 218] width 198 height 25
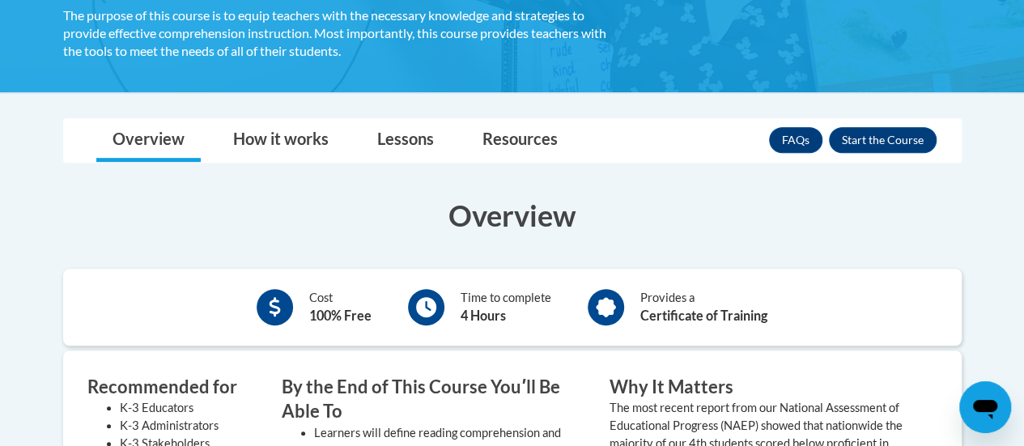
scroll to position [331, 0]
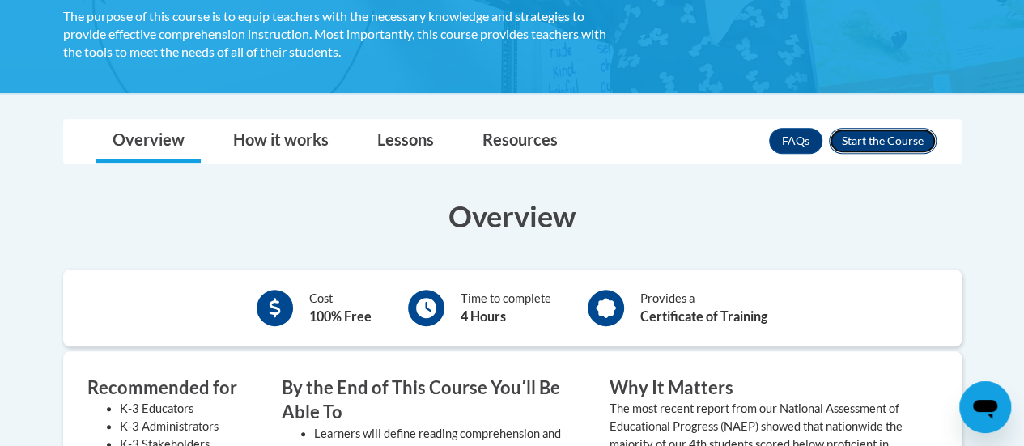
click at [897, 140] on button "Enroll" at bounding box center [883, 141] width 108 height 26
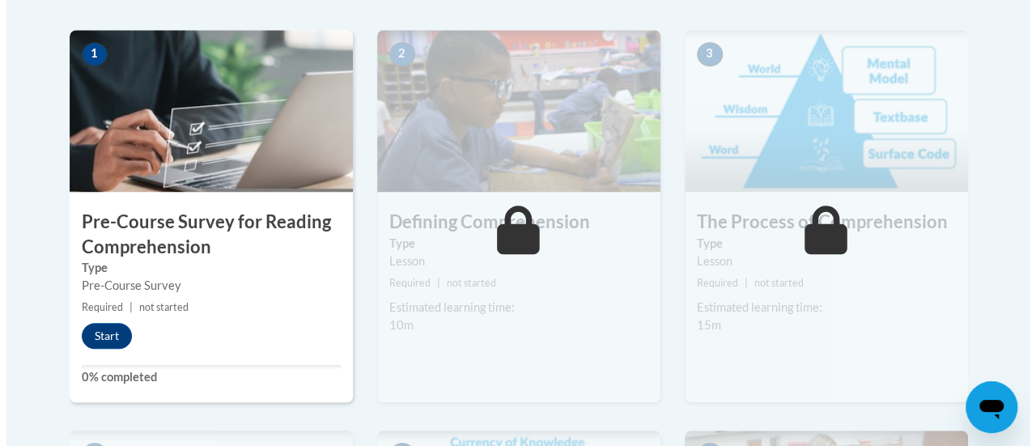
scroll to position [515, 0]
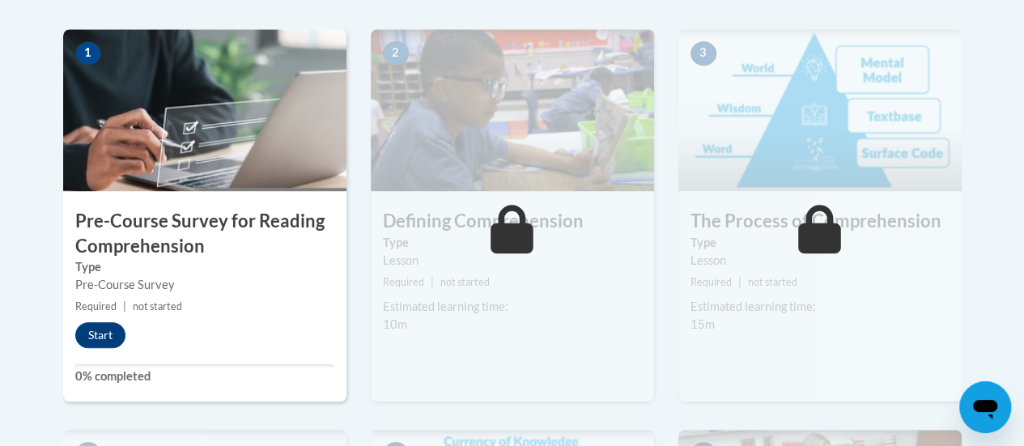
click at [176, 276] on div "Pre-Course Survey" at bounding box center [204, 285] width 259 height 18
click at [102, 331] on button "Start" at bounding box center [100, 335] width 50 height 26
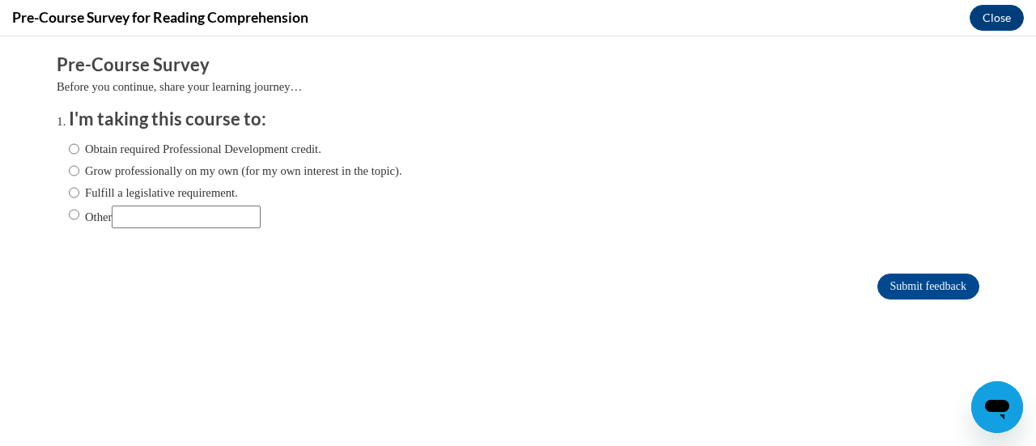
scroll to position [0, 0]
click at [69, 150] on input "Obtain required Professional Development credit." at bounding box center [74, 149] width 11 height 18
radio input "true"
click at [915, 285] on input "Submit feedback" at bounding box center [928, 287] width 102 height 26
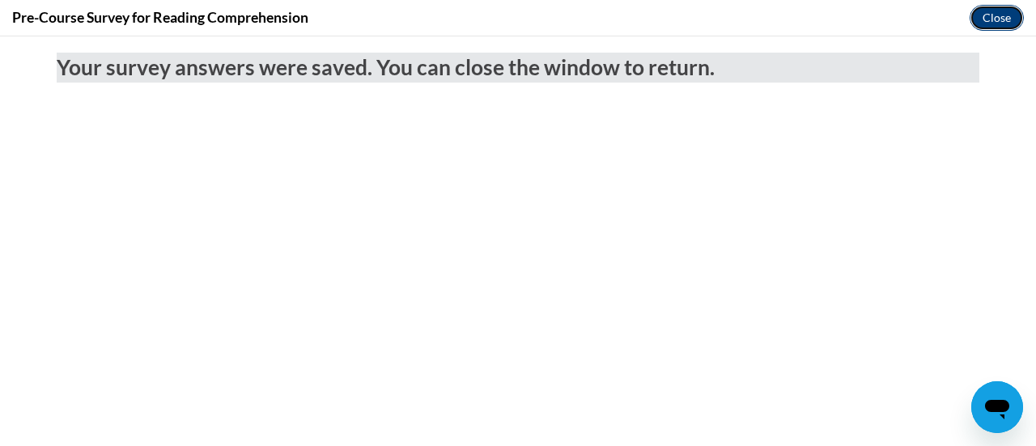
click at [990, 13] on button "Close" at bounding box center [996, 18] width 54 height 26
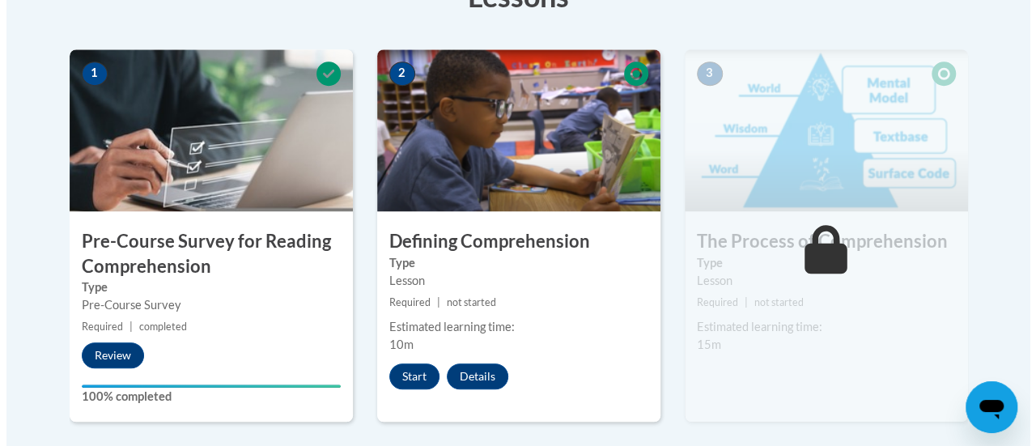
scroll to position [495, 0]
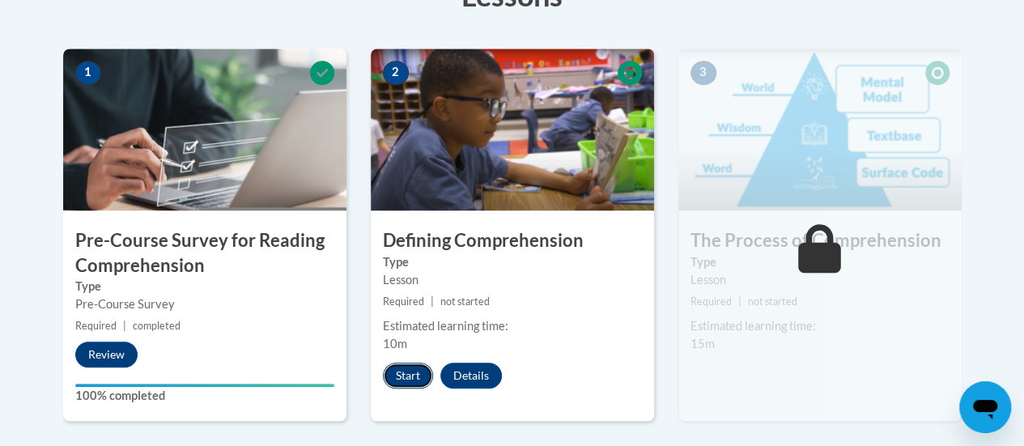
click at [407, 376] on button "Start" at bounding box center [408, 376] width 50 height 26
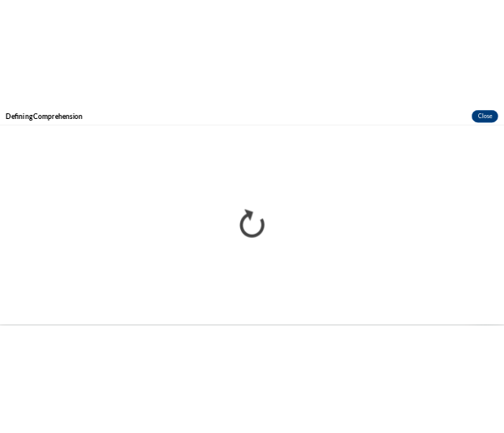
scroll to position [0, 0]
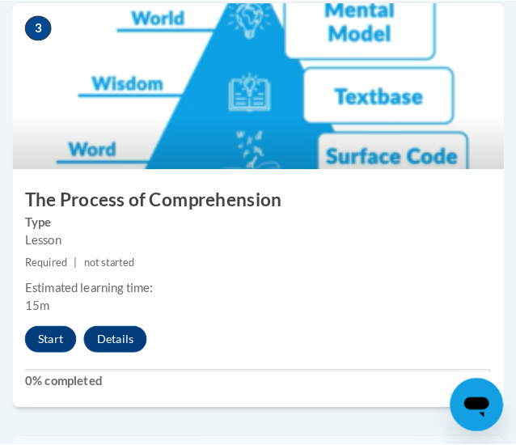
scroll to position [1384, 0]
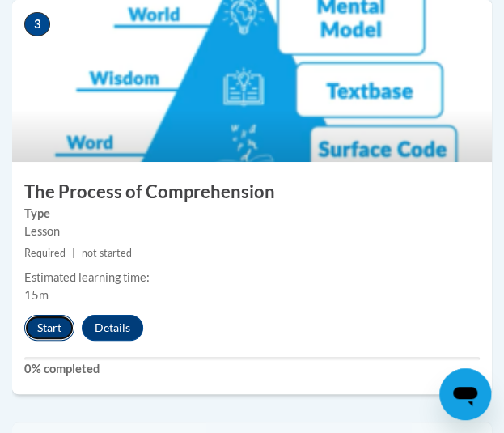
click at [39, 333] on button "Start" at bounding box center [49, 328] width 50 height 26
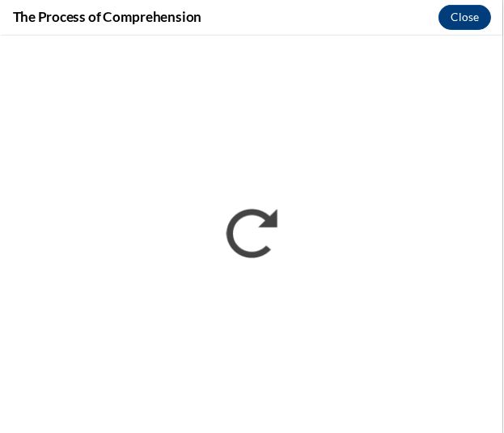
scroll to position [0, 0]
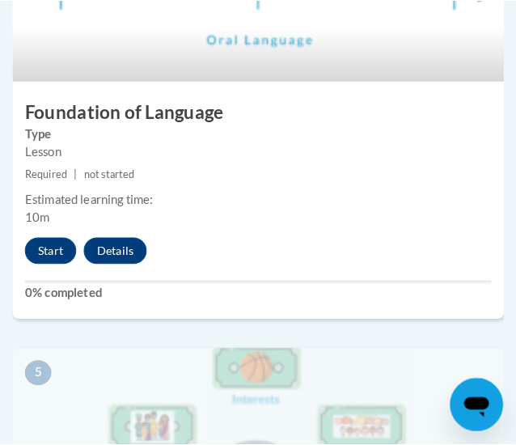
scroll to position [1890, 0]
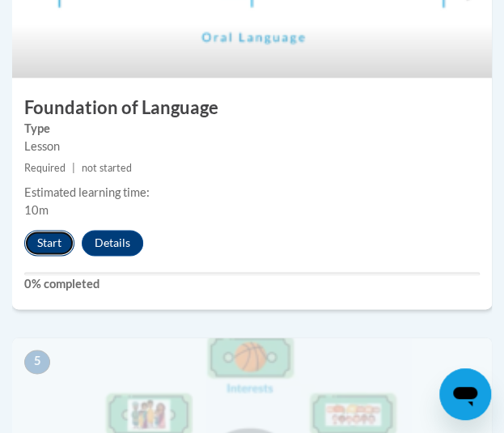
click at [47, 244] on button "Start" at bounding box center [49, 243] width 50 height 26
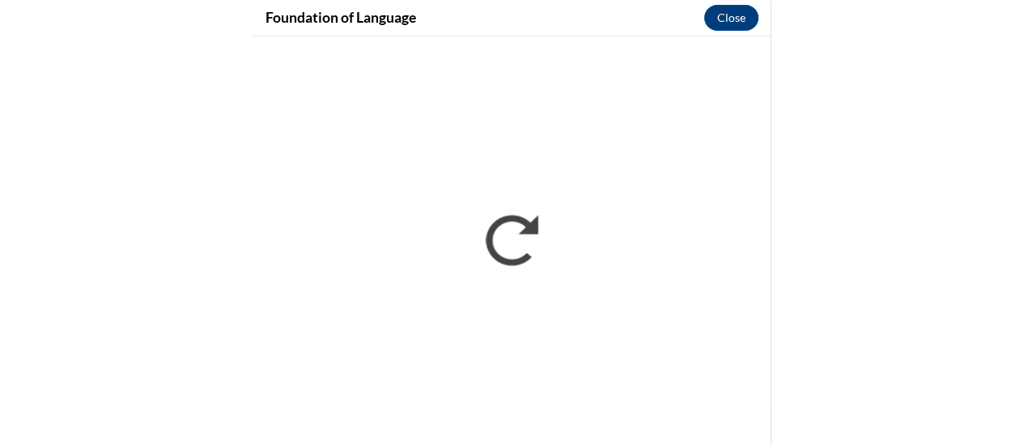
scroll to position [0, 0]
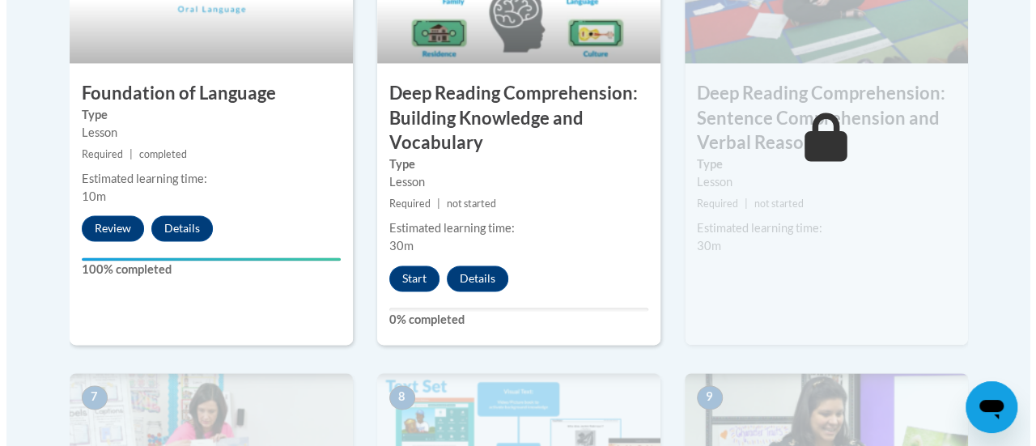
scroll to position [1048, 0]
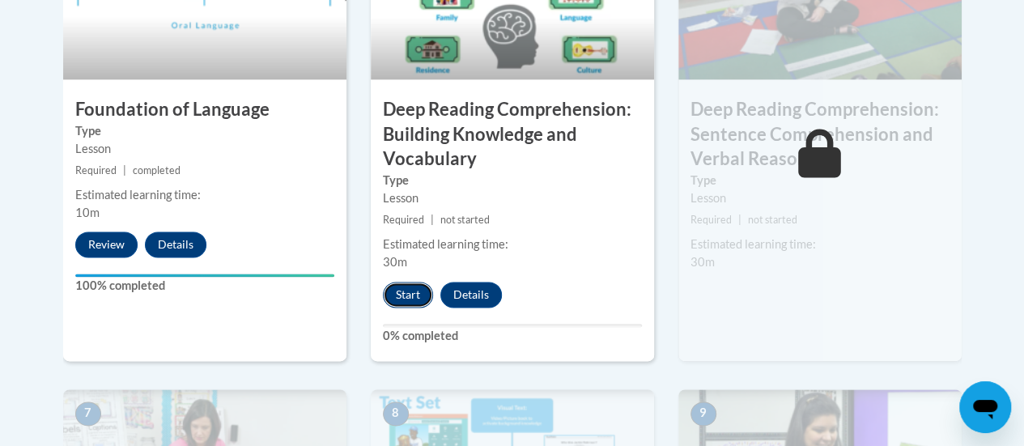
click at [413, 291] on button "Start" at bounding box center [408, 295] width 50 height 26
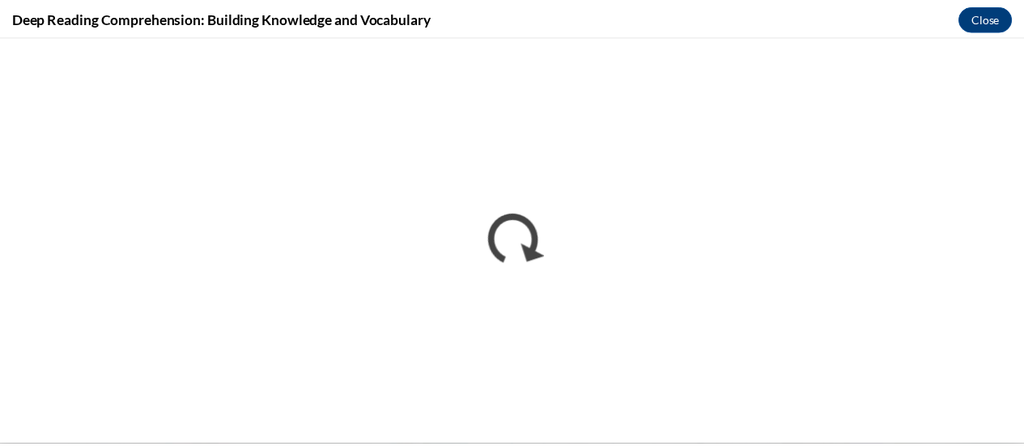
scroll to position [0, 0]
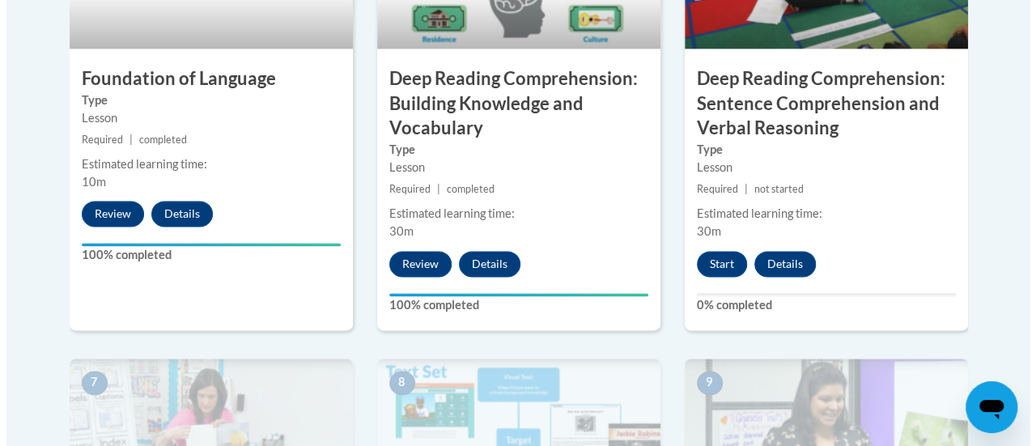
scroll to position [1077, 0]
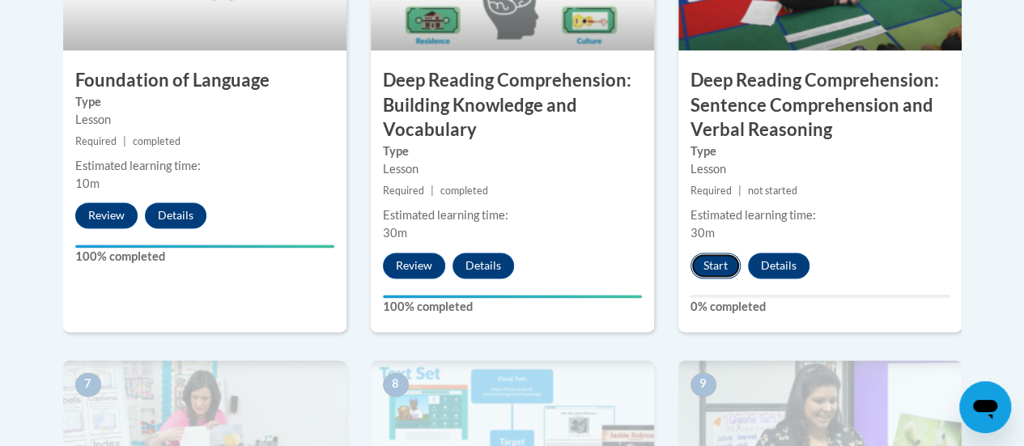
click at [713, 264] on button "Start" at bounding box center [715, 265] width 50 height 26
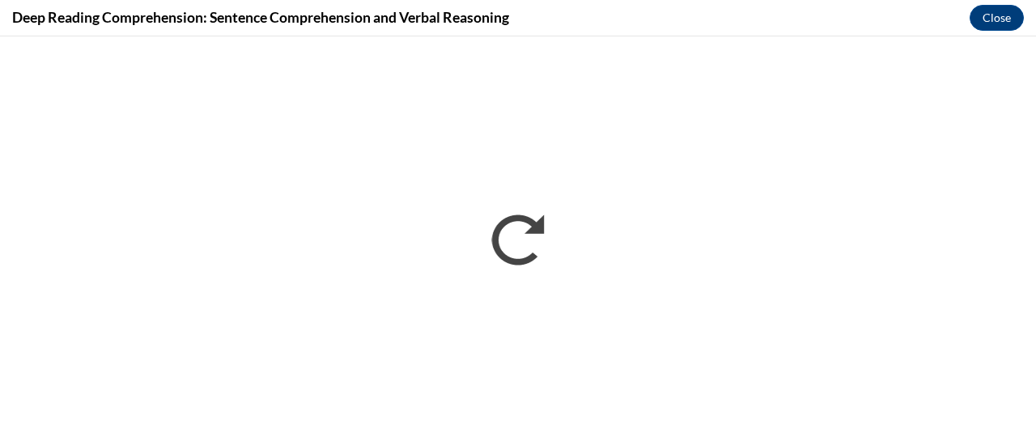
scroll to position [0, 0]
